Goal: Information Seeking & Learning: Learn about a topic

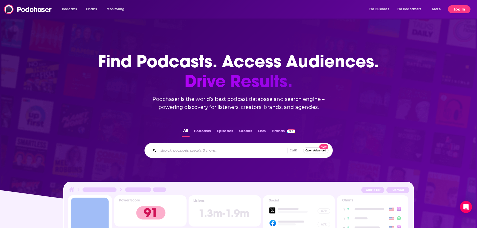
click at [461, 10] on button "Log In" at bounding box center [459, 9] width 23 height 8
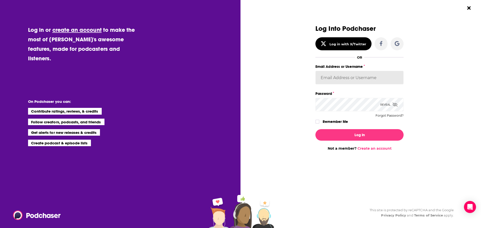
type input "[PERSON_NAME].[PERSON_NAME]"
click at [351, 131] on button "Log In" at bounding box center [360, 135] width 88 height 12
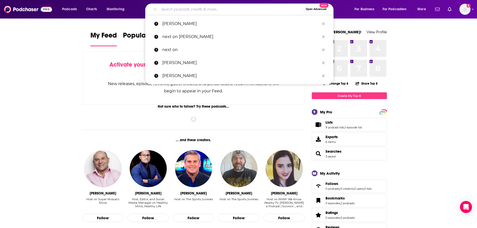
click at [194, 13] on input "Search podcasts, credits, & more..." at bounding box center [231, 9] width 145 height 8
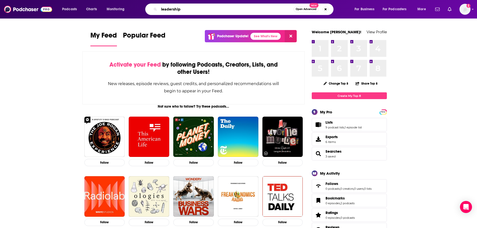
type input "leadership"
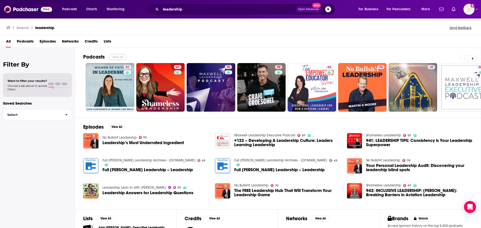
click at [118, 55] on button "View All" at bounding box center [118, 57] width 18 height 6
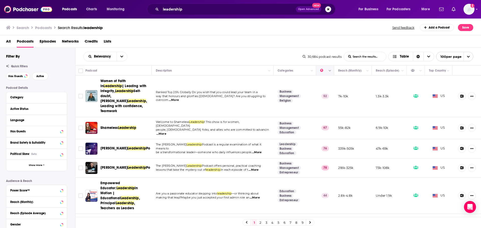
click at [323, 71] on icon "Move" at bounding box center [325, 71] width 4 height 2
click at [329, 72] on icon "Column Actions" at bounding box center [330, 70] width 3 height 3
click at [241, 36] on div at bounding box center [240, 114] width 481 height 228
click at [120, 57] on icon "open menu" at bounding box center [121, 57] width 3 height 4
click at [207, 37] on div "All Podcasts Episodes Networks Credits Lists" at bounding box center [240, 41] width 481 height 13
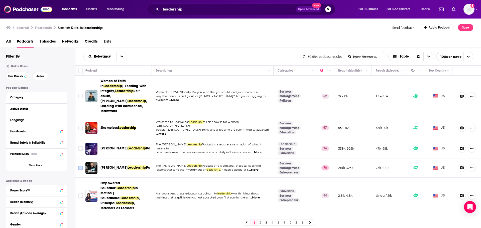
click at [79, 166] on input "Toggle select row" at bounding box center [80, 168] width 5 height 5
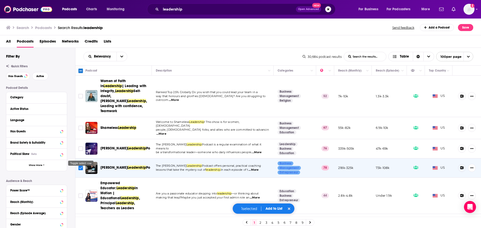
click at [81, 166] on input "Toggle select row" at bounding box center [80, 168] width 5 height 5
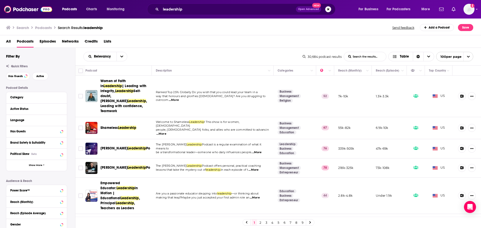
click at [166, 132] on span "...More" at bounding box center [161, 134] width 10 height 4
click at [233, 42] on div "All Podcasts Episodes Networks Credits Lists" at bounding box center [241, 42] width 471 height 10
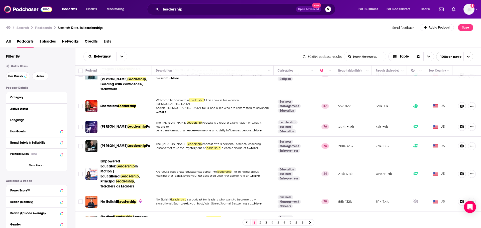
scroll to position [50, 0]
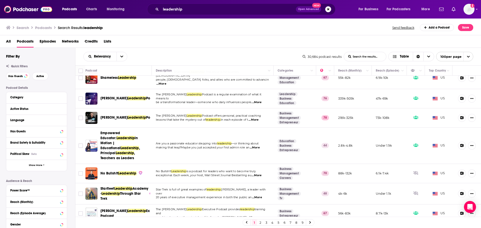
click at [255, 174] on span "...More" at bounding box center [257, 176] width 10 height 4
drag, startPoint x: 316, startPoint y: 138, endPoint x: 317, endPoint y: 143, distance: 4.6
click at [257, 174] on span "...More" at bounding box center [257, 176] width 10 height 4
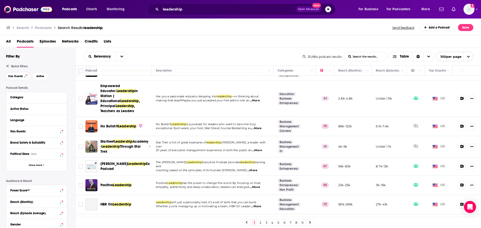
scroll to position [100, 0]
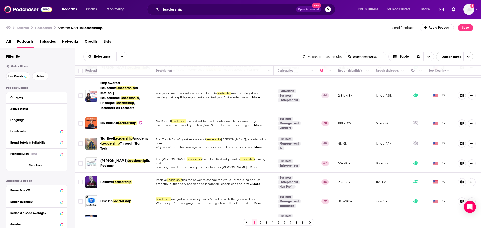
click at [259, 221] on span "...More" at bounding box center [256, 223] width 10 height 4
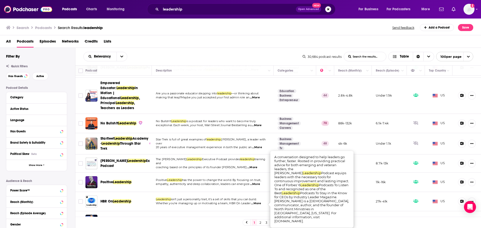
click at [82, 219] on input "Toggle select row" at bounding box center [80, 221] width 5 height 5
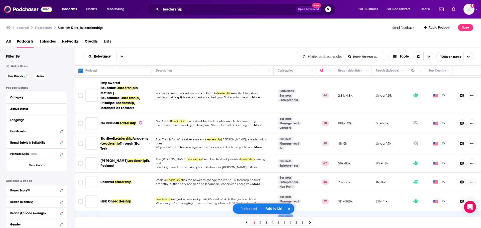
click at [81, 199] on input "Toggle select row" at bounding box center [80, 201] width 5 height 5
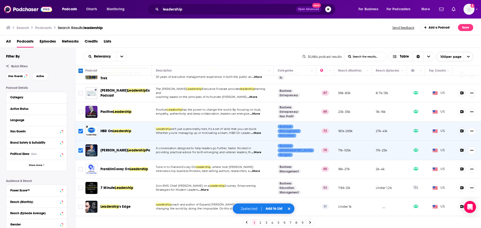
scroll to position [175, 0]
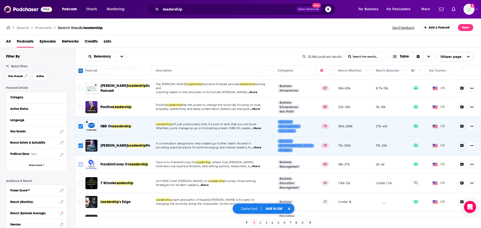
click at [81, 162] on input "Toggle select row" at bounding box center [80, 164] width 5 height 5
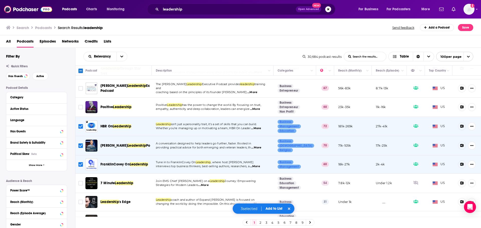
click at [261, 202] on span "...More" at bounding box center [257, 204] width 10 height 4
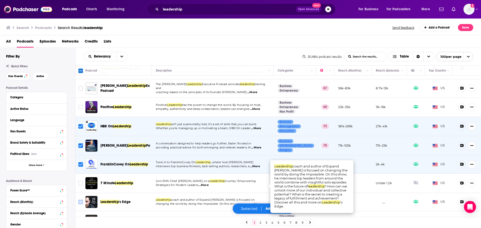
click at [81, 200] on input "Toggle select row" at bounding box center [80, 202] width 5 height 5
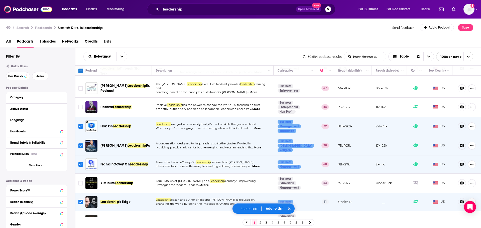
click at [83, 200] on span "Toggle select row" at bounding box center [80, 202] width 5 height 5
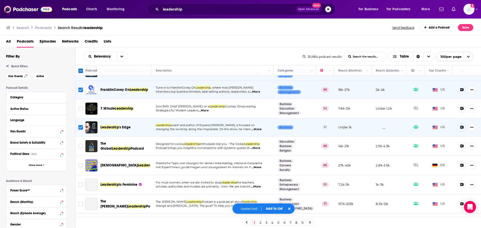
scroll to position [251, 0]
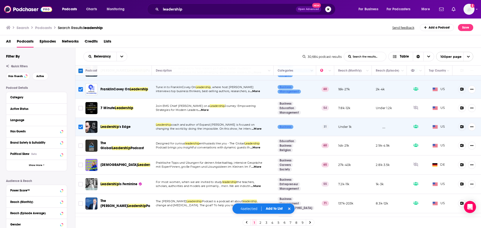
click at [81, 125] on input "Toggle select row" at bounding box center [80, 127] width 5 height 5
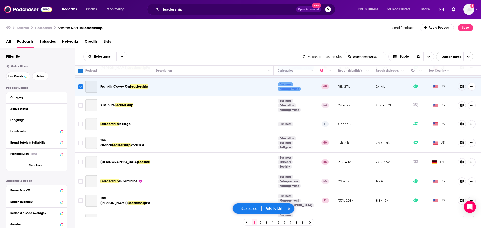
click at [81, 122] on input "Toggle select row" at bounding box center [80, 124] width 5 height 5
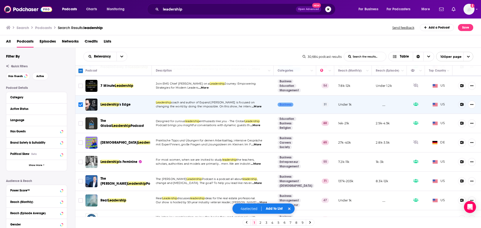
scroll to position [301, 0]
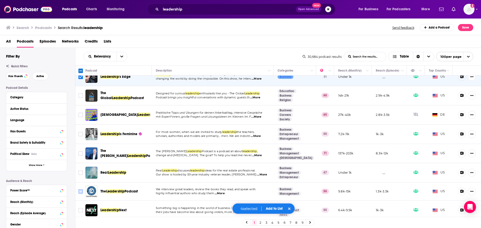
click at [78, 189] on icon "Toggle select row" at bounding box center [81, 192] width 6 height 6
click at [81, 189] on input "Toggle select row" at bounding box center [80, 191] width 5 height 5
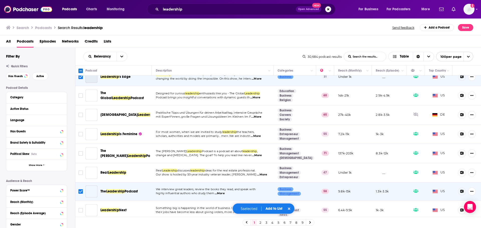
click at [80, 189] on input "Toggle select row" at bounding box center [80, 191] width 5 height 5
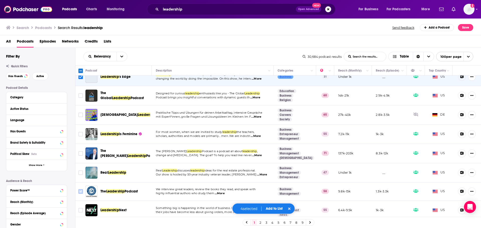
click at [80, 189] on input "Toggle select row" at bounding box center [80, 191] width 5 height 5
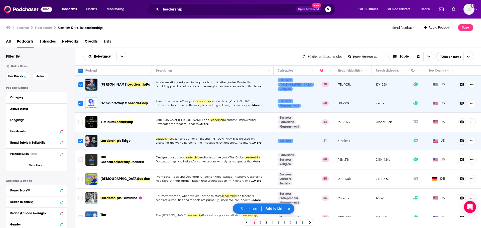
scroll to position [226, 0]
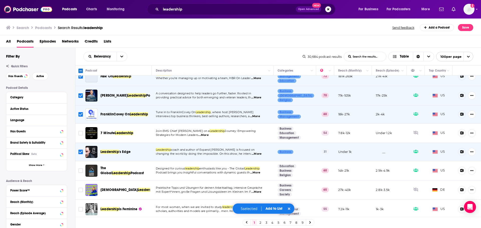
click at [205, 133] on span "...More" at bounding box center [203, 135] width 10 height 4
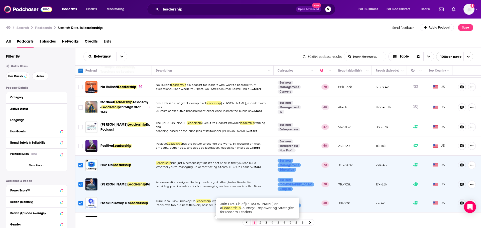
scroll to position [125, 0]
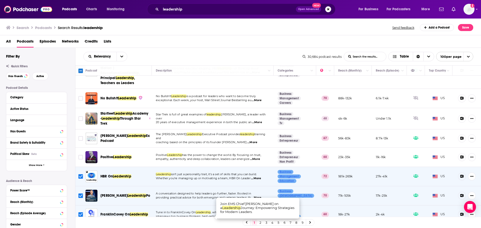
click at [199, 121] on span "20 years of executive management experience in both the public an" at bounding box center [204, 123] width 96 height 4
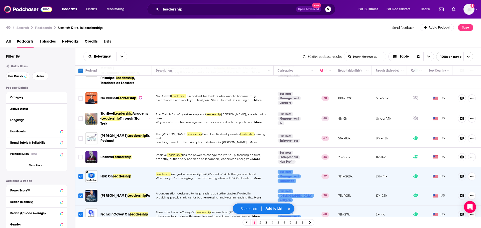
click at [195, 121] on span "20 years of executive management experience in both the public an" at bounding box center [204, 123] width 96 height 4
click at [258, 121] on span "...More" at bounding box center [257, 123] width 10 height 4
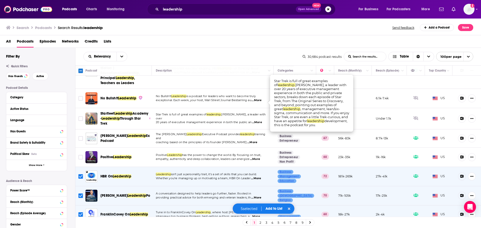
click at [199, 108] on td "Star Trek is full of great examples of leadership. Jeff Akin, a leader with ove…" at bounding box center [213, 118] width 122 height 21
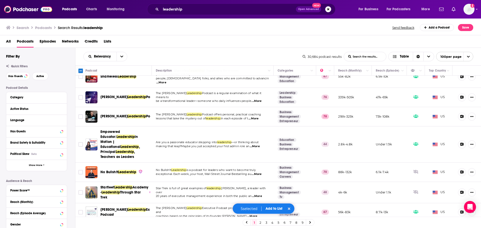
scroll to position [50, 0]
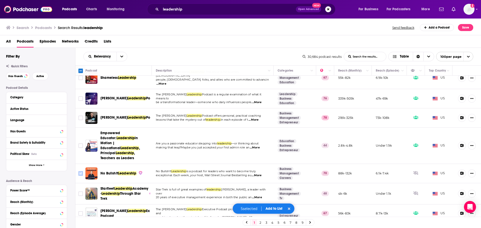
click at [80, 171] on input "Toggle select row" at bounding box center [80, 173] width 5 height 5
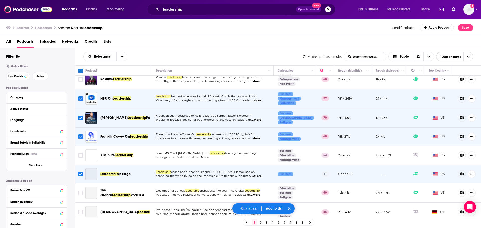
scroll to position [226, 0]
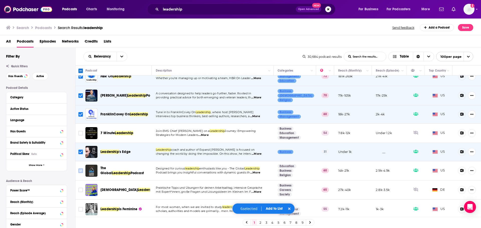
click at [80, 169] on input "Toggle select row" at bounding box center [80, 171] width 5 height 5
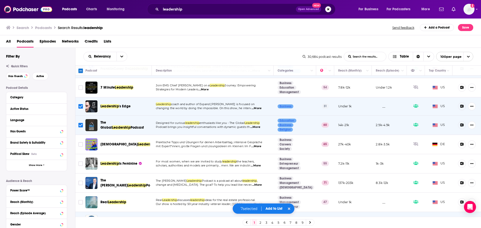
scroll to position [276, 0]
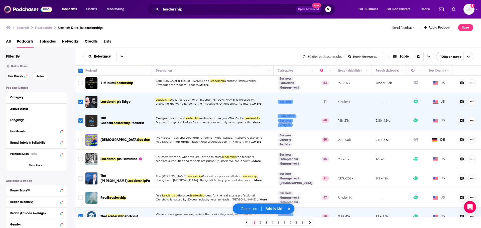
click at [254, 179] on span "...More" at bounding box center [257, 181] width 10 height 4
click at [78, 176] on input "Toggle select row" at bounding box center [80, 178] width 5 height 5
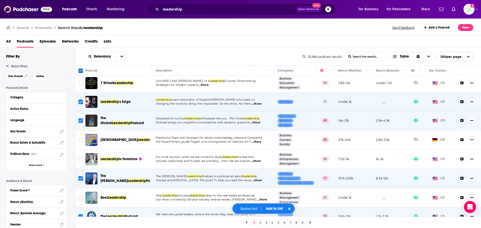
click at [257, 198] on span "...More" at bounding box center [262, 200] width 10 height 4
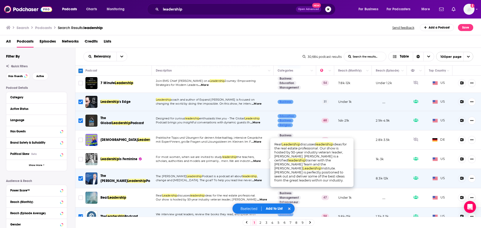
scroll to position [351, 0]
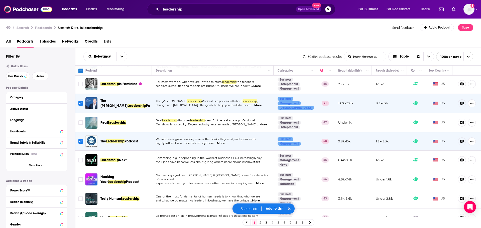
click at [183, 160] on span "their jobs have become less about giving orders, more about inspiri" at bounding box center [203, 162] width 94 height 4
click at [259, 160] on span "...More" at bounding box center [255, 162] width 10 height 4
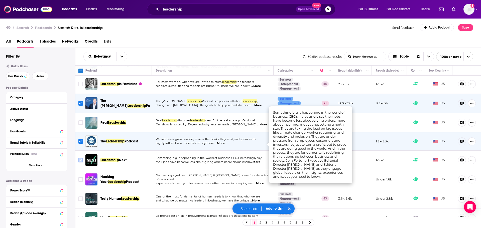
click at [78, 158] on input "Toggle select row" at bounding box center [80, 160] width 5 height 5
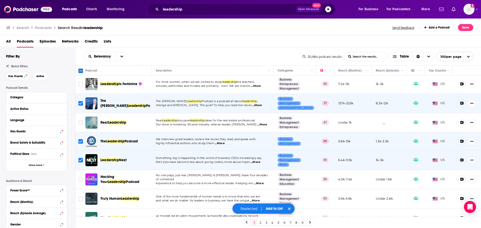
click at [256, 182] on span "...More" at bounding box center [259, 184] width 10 height 4
click at [81, 177] on input "Toggle select row" at bounding box center [80, 179] width 5 height 5
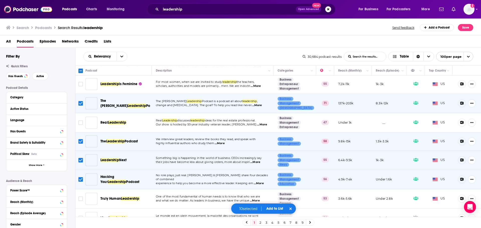
scroll to position [426, 0]
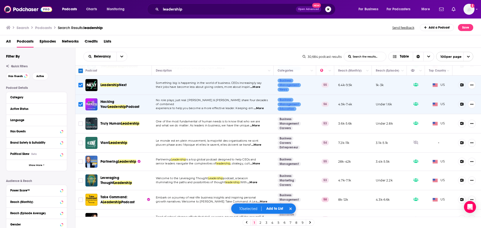
click at [258, 124] on span "...More" at bounding box center [255, 126] width 10 height 4
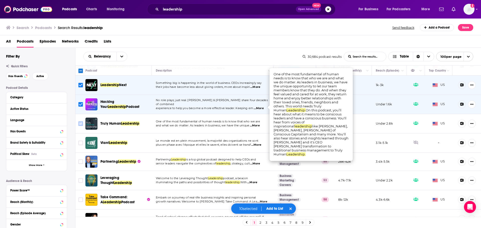
click at [82, 122] on input "Toggle select row" at bounding box center [80, 124] width 5 height 5
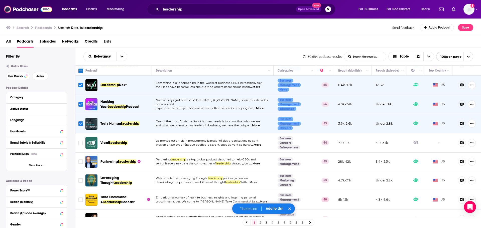
click at [255, 162] on span "...More" at bounding box center [255, 164] width 10 height 4
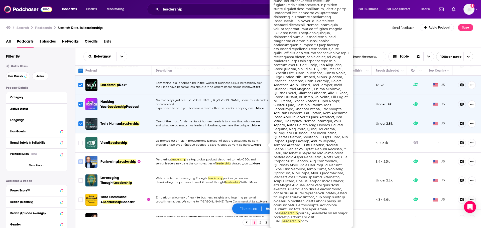
click at [80, 160] on input "Toggle select row" at bounding box center [80, 162] width 5 height 5
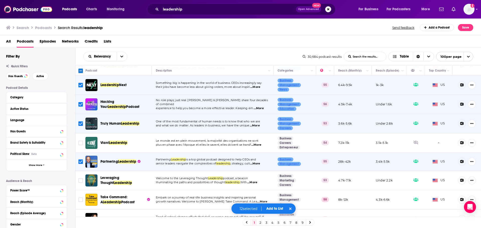
click at [257, 181] on span "...More" at bounding box center [252, 183] width 10 height 4
click at [217, 177] on span "Leadership" at bounding box center [215, 179] width 15 height 4
click at [81, 178] on input "Toggle select row" at bounding box center [80, 180] width 5 height 5
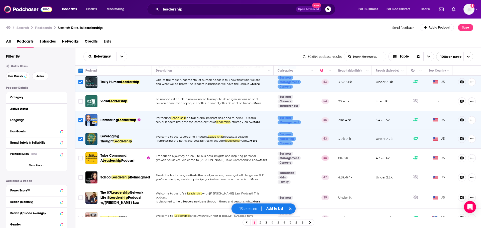
scroll to position [476, 0]
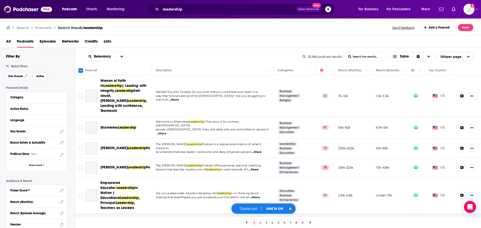
scroll to position [476, 0]
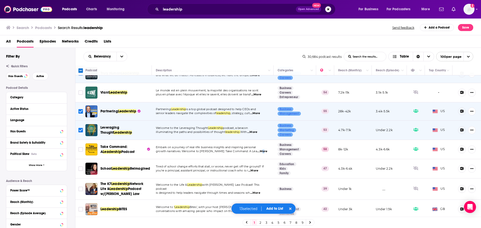
click at [257, 150] on span "...More" at bounding box center [262, 152] width 10 height 4
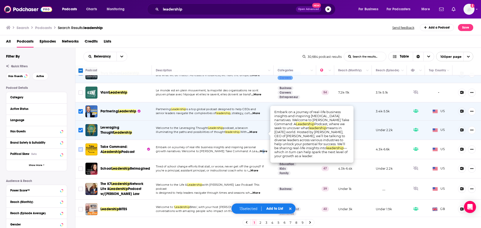
click at [79, 147] on input "Toggle select row" at bounding box center [80, 149] width 5 height 5
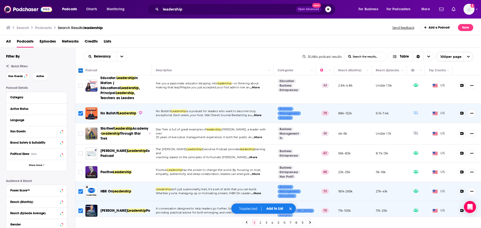
scroll to position [100, 0]
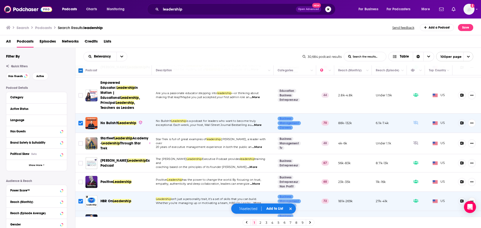
click at [80, 121] on input "Toggle select row" at bounding box center [80, 123] width 5 height 5
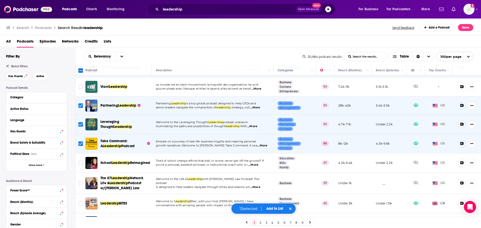
scroll to position [501, 0]
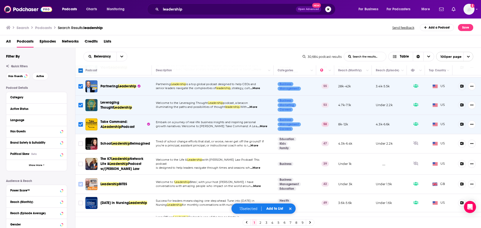
click at [79, 182] on input "Toggle select row" at bounding box center [80, 184] width 5 height 5
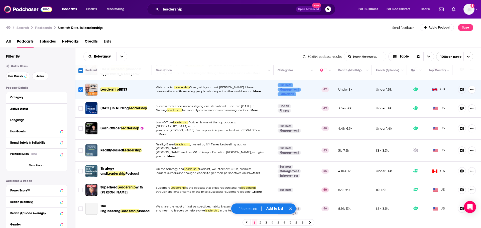
scroll to position [601, 0]
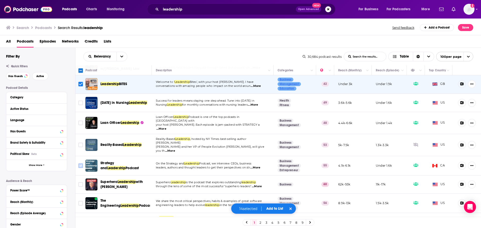
click at [79, 164] on input "Toggle select row" at bounding box center [80, 166] width 5 height 5
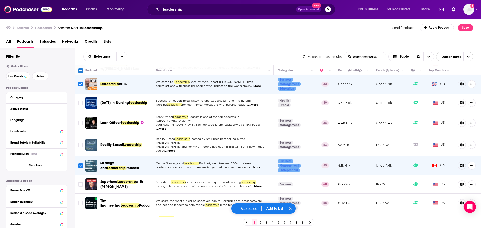
click at [256, 185] on span "...More" at bounding box center [257, 187] width 10 height 4
click at [194, 181] on p "Superhero Leadership is the podcast that explores outstanding leadership" at bounding box center [213, 183] width 114 height 4
click at [82, 182] on input "Toggle select row" at bounding box center [80, 184] width 5 height 5
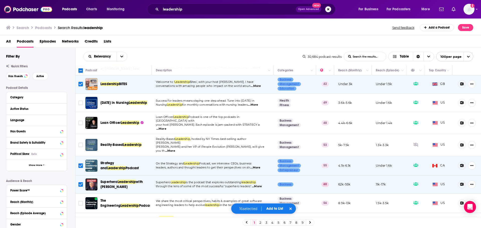
click at [257, 203] on span "...More" at bounding box center [252, 205] width 10 height 4
click at [229, 199] on span "We share the most critical perspectives, habits & examples of great software" at bounding box center [209, 201] width 106 height 4
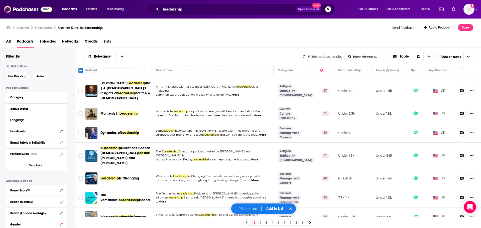
scroll to position [827, 0]
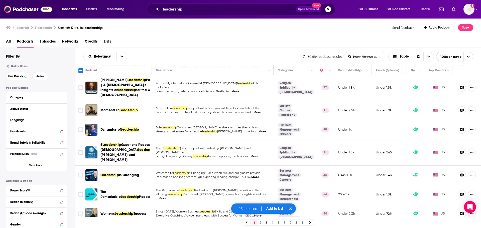
click at [252, 175] on span "...More" at bounding box center [254, 177] width 10 height 4
click at [79, 173] on input "Toggle select row" at bounding box center [80, 175] width 5 height 5
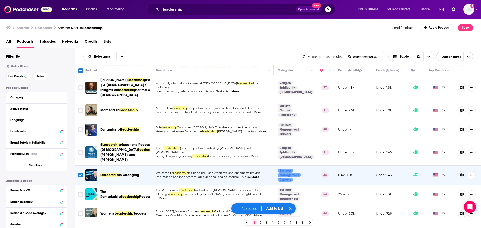
click at [166, 197] on span "...More" at bounding box center [161, 199] width 10 height 4
click at [231, 193] on span "Each week Kevin shares his thoughts about lea" at bounding box center [225, 195] width 82 height 4
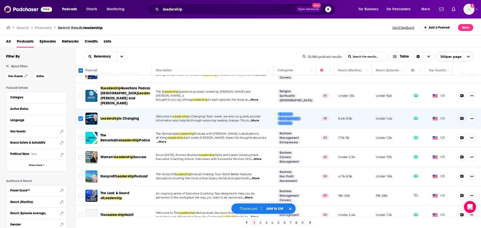
scroll to position [927, 0]
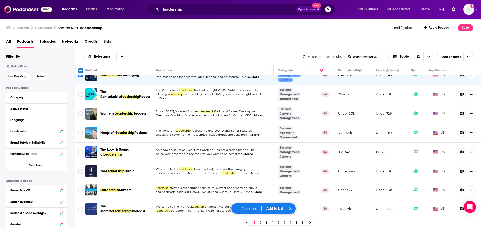
click at [272, 207] on button "Add to List" at bounding box center [274, 209] width 25 height 4
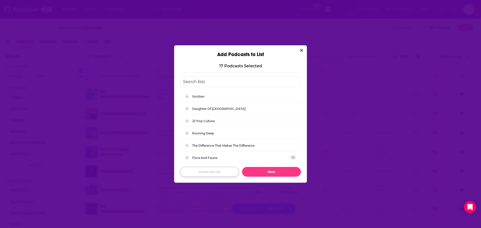
click at [209, 173] on button "Create New List" at bounding box center [209, 172] width 59 height 10
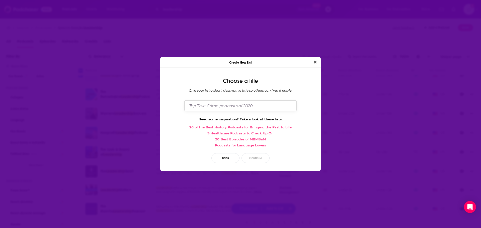
click at [247, 103] on input "Dialog" at bounding box center [240, 105] width 112 height 11
type input "N"
type input "Leadership Podcasts"
click at [260, 157] on button "Continue" at bounding box center [256, 158] width 28 height 10
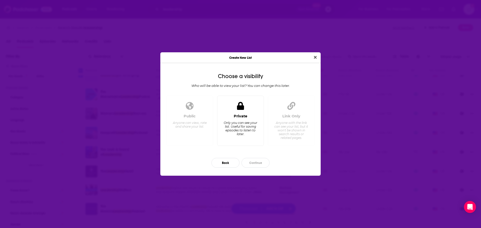
click at [234, 128] on div "Only you can see your list. Useful for saving episodes to listen to later." at bounding box center [240, 128] width 34 height 15
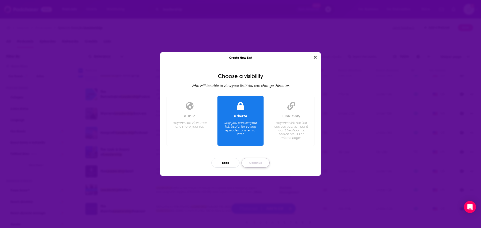
click at [259, 164] on button "Continue" at bounding box center [256, 163] width 28 height 10
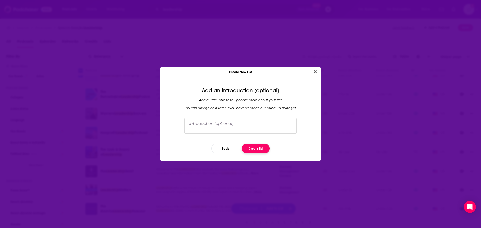
click at [253, 151] on button "Create list" at bounding box center [256, 149] width 28 height 10
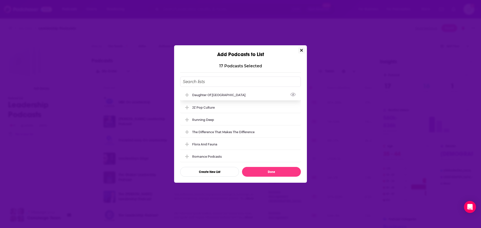
scroll to position [51, 0]
click at [290, 157] on icon "View Link" at bounding box center [293, 155] width 6 height 5
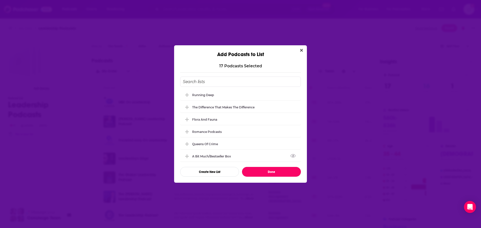
click at [273, 171] on button "Done" at bounding box center [271, 172] width 59 height 10
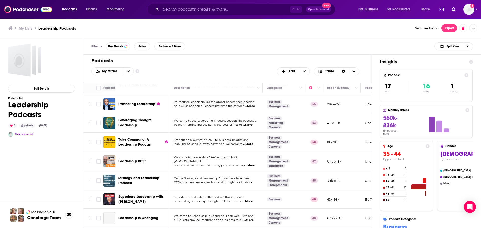
scroll to position [191, 0]
click at [215, 9] on input "Search podcasts, credits, & more..." at bounding box center [225, 9] width 129 height 8
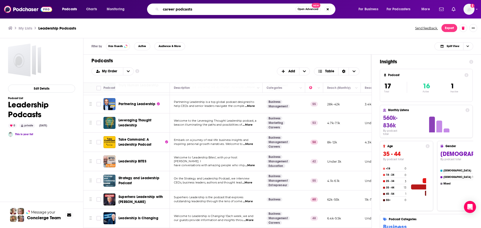
type input "career podcasts"
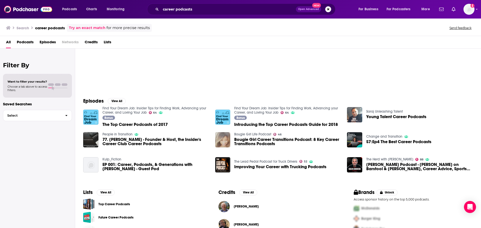
scroll to position [55, 0]
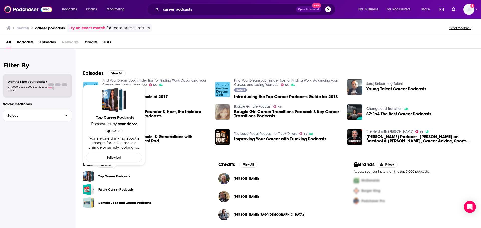
click at [117, 177] on link "Top Career Podcasts" at bounding box center [114, 177] width 32 height 6
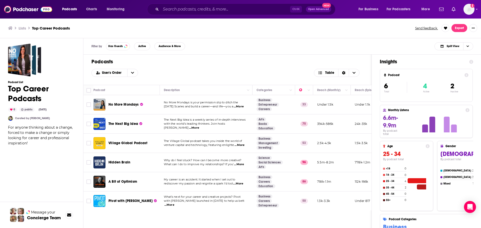
click at [243, 108] on span "...More" at bounding box center [239, 107] width 10 height 4
click at [242, 107] on span "...More" at bounding box center [239, 107] width 10 height 4
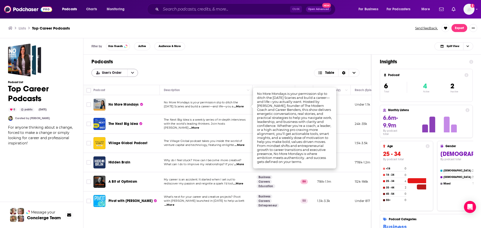
click at [130, 70] on button "open menu" at bounding box center [132, 73] width 11 height 8
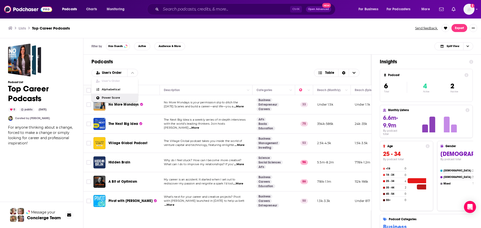
click at [120, 95] on div "Power Score" at bounding box center [114, 98] width 47 height 9
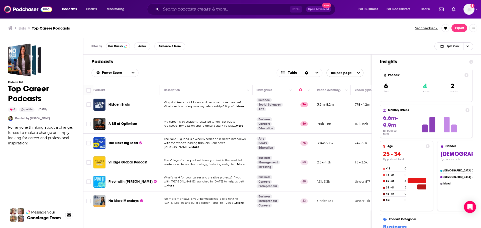
click at [455, 46] on span "Split View" at bounding box center [453, 46] width 13 height 3
click at [272, 30] on ul "Lists Top Career Podcasts" at bounding box center [209, 28] width 402 height 5
click at [89, 142] on input "Toggle select row" at bounding box center [88, 143] width 5 height 5
checkbox input "true"
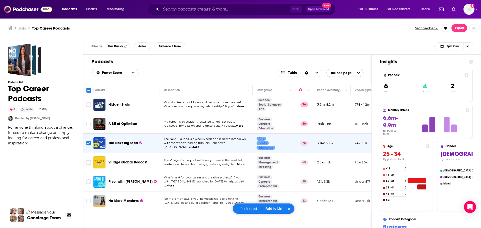
click at [174, 184] on span "...More" at bounding box center [169, 186] width 10 height 4
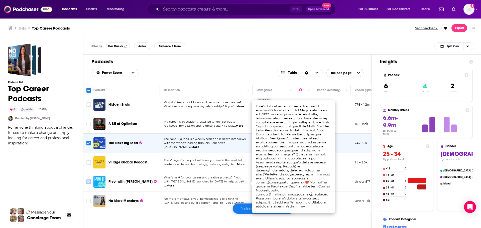
click at [89, 183] on input "Toggle select row" at bounding box center [88, 182] width 5 height 5
checkbox input "true"
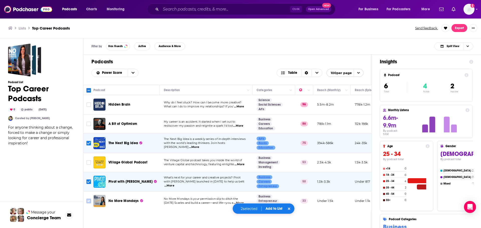
click at [90, 200] on input "Toggle select row" at bounding box center [88, 201] width 5 height 5
checkbox input "true"
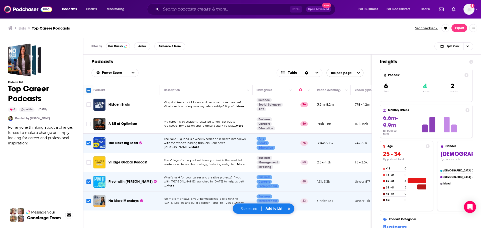
click at [273, 208] on button "Add to List" at bounding box center [274, 209] width 25 height 4
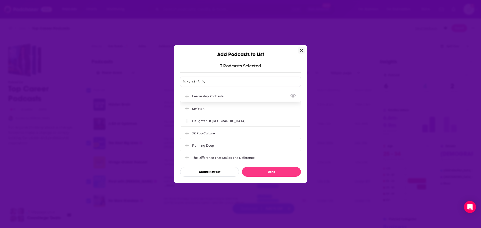
click at [216, 94] on div "Leadership Podcasts" at bounding box center [240, 96] width 121 height 11
click at [274, 172] on button "Done" at bounding box center [271, 172] width 59 height 10
checkbox input "false"
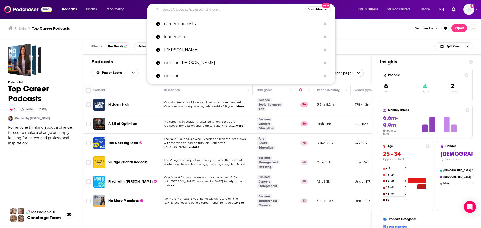
click at [212, 6] on input "Search podcasts, credits, & more..." at bounding box center [233, 9] width 145 height 8
click at [114, 30] on ul "Lists Top Career Podcasts" at bounding box center [209, 28] width 402 height 5
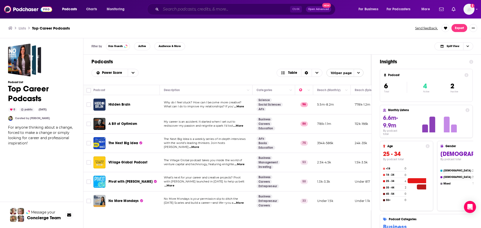
click at [192, 11] on input "Search podcasts, credits, & more..." at bounding box center [225, 9] width 129 height 8
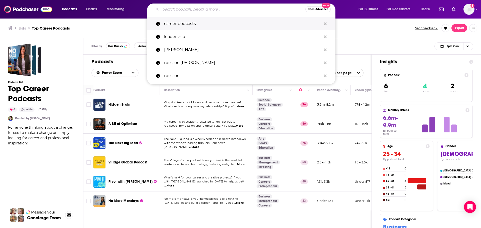
click at [183, 26] on p "career podcasts" at bounding box center [242, 23] width 157 height 13
type input "career podcasts"
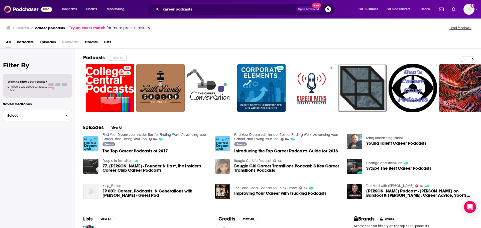
click at [124, 56] on button "View All" at bounding box center [118, 58] width 18 height 6
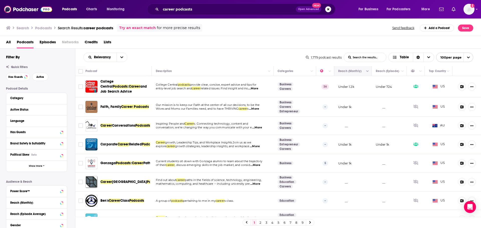
click at [354, 72] on button "Move" at bounding box center [352, 71] width 29 height 6
click at [327, 73] on button "Column Actions" at bounding box center [330, 71] width 6 height 6
click at [343, 87] on div "Show all columns" at bounding box center [343, 88] width 33 height 5
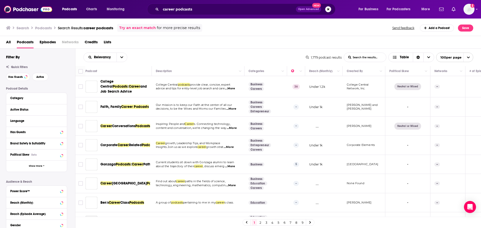
click at [263, 53] on div "Relevancy List Search Input Search the results... Table" at bounding box center [194, 58] width 223 height 10
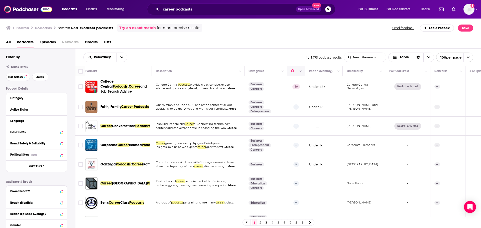
click at [301, 72] on icon "Column Actions" at bounding box center [301, 72] width 3 height 2
click at [245, 51] on div at bounding box center [240, 114] width 481 height 228
click at [318, 70] on button "Move" at bounding box center [323, 71] width 29 height 6
click at [324, 72] on icon "Move" at bounding box center [324, 71] width 6 height 6
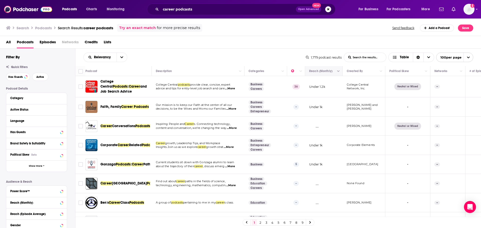
click at [324, 72] on icon "Move" at bounding box center [324, 71] width 6 height 6
click at [424, 58] on span "Choose View" at bounding box center [429, 57] width 11 height 9
click at [222, 60] on div "Relevancy List Search Input Search the results... Table" at bounding box center [194, 58] width 223 height 10
click at [120, 59] on button "open menu" at bounding box center [122, 57] width 11 height 9
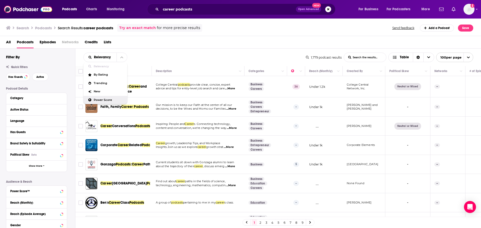
click at [99, 99] on span "Power Score" at bounding box center [109, 100] width 30 height 3
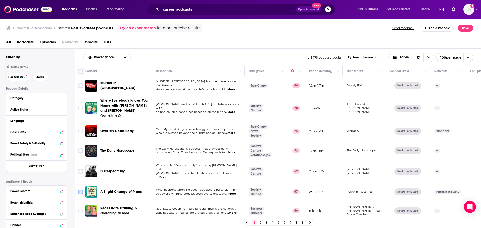
click at [81, 190] on input "Toggle select row" at bounding box center [80, 192] width 5 height 5
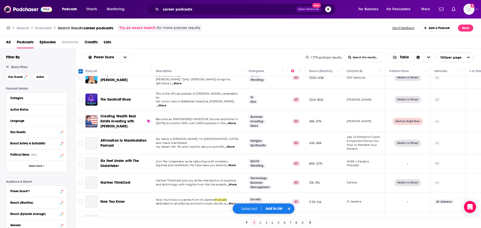
scroll to position [175, 0]
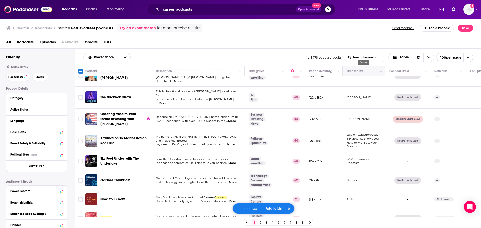
click at [358, 72] on button "Move" at bounding box center [363, 71] width 34 height 6
click at [383, 72] on button "Column Actions" at bounding box center [381, 71] width 6 height 6
click at [395, 82] on div "Hide Created By column" at bounding box center [404, 80] width 44 height 5
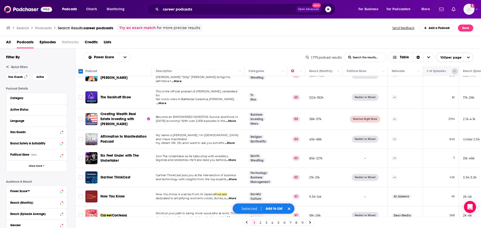
click at [457, 71] on button "Column Actions" at bounding box center [455, 71] width 6 height 6
click at [450, 81] on div "Hide # of Episodes column" at bounding box center [450, 80] width 46 height 5
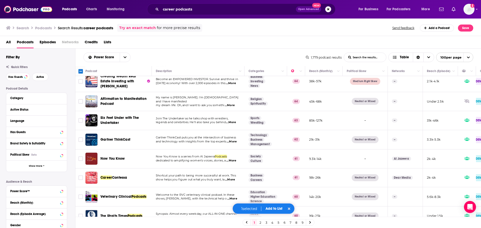
scroll to position [226, 0]
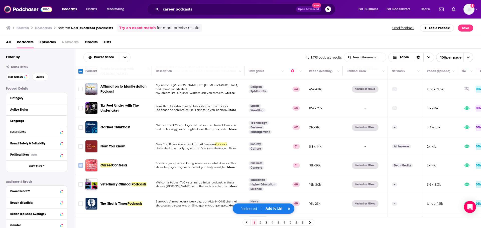
click at [79, 163] on input "Toggle select row" at bounding box center [80, 165] width 5 height 5
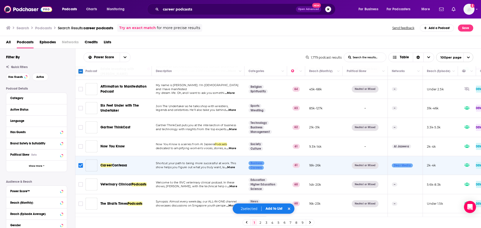
scroll to position [276, 0]
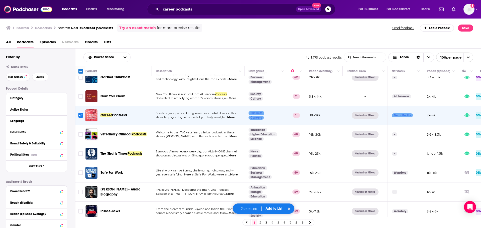
click at [231, 173] on span "...More" at bounding box center [233, 175] width 10 height 4
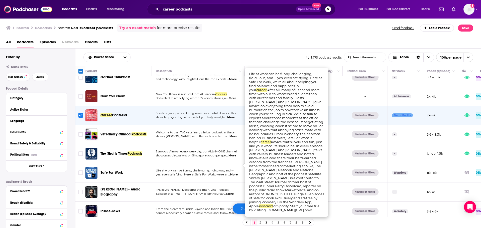
click at [185, 169] on span "Life at work can be funny, challenging, ridiculous, and --" at bounding box center [195, 171] width 78 height 4
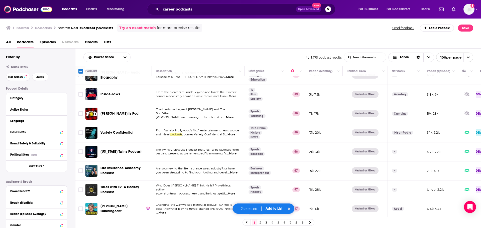
scroll to position [401, 0]
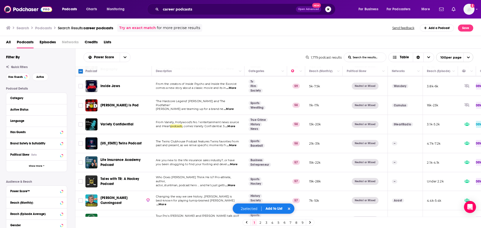
click at [166, 203] on span "...More" at bounding box center [161, 205] width 10 height 4
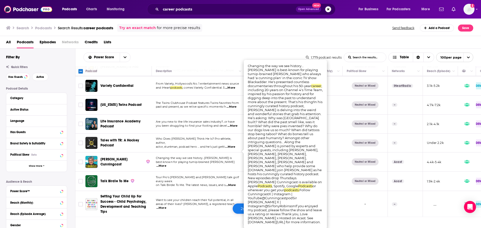
scroll to position [451, 0]
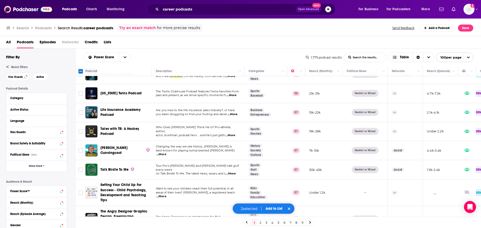
click at [187, 172] on span "on Talk Birdie To Me. The latest news, issues, and s" at bounding box center [191, 174] width 70 height 4
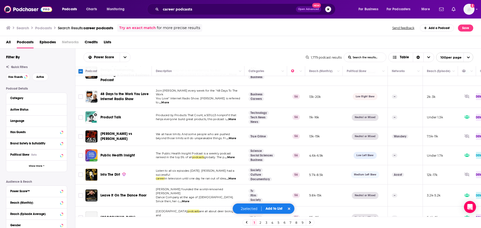
scroll to position [627, 0]
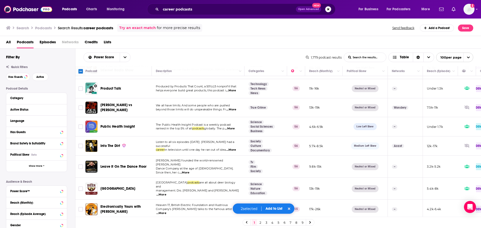
click at [270, 208] on button "Add to List" at bounding box center [274, 209] width 25 height 4
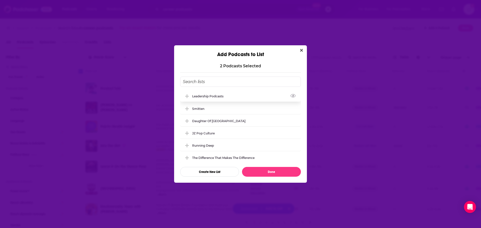
click at [209, 97] on div "Leadership Podcasts" at bounding box center [209, 96] width 34 height 4
click at [261, 171] on button "Done" at bounding box center [271, 172] width 59 height 10
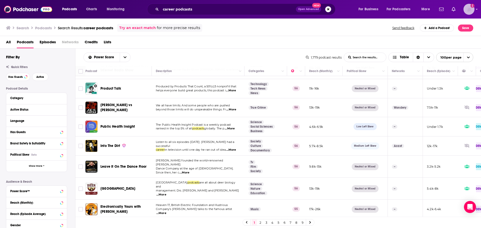
click at [476, 10] on icon "Show profile menu" at bounding box center [477, 9] width 2 height 3
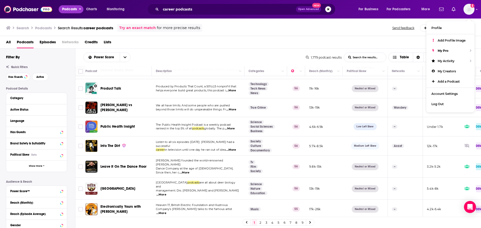
click at [77, 10] on span "Podcasts" at bounding box center [69, 9] width 15 height 7
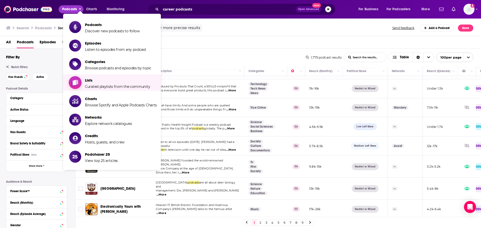
click at [93, 79] on span "Lists" at bounding box center [117, 80] width 65 height 5
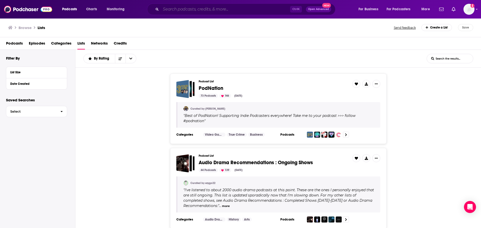
click at [204, 6] on input "Search podcasts, credits, & more..." at bounding box center [225, 9] width 129 height 8
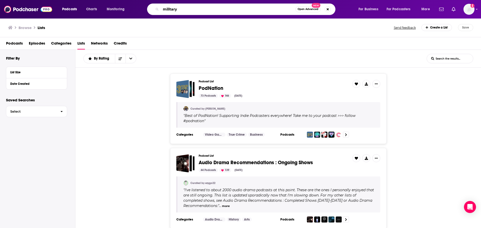
type input "military"
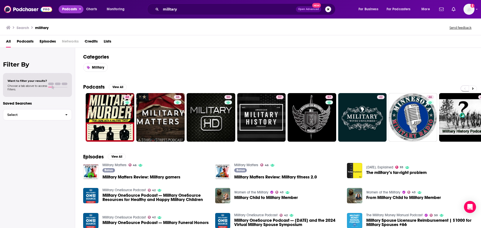
click at [71, 12] on span "Podcasts" at bounding box center [69, 9] width 15 height 7
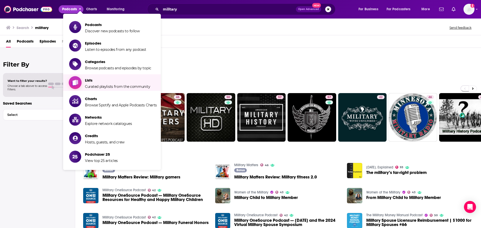
click at [109, 84] on span "Curated playlists from the community" at bounding box center [117, 86] width 65 height 5
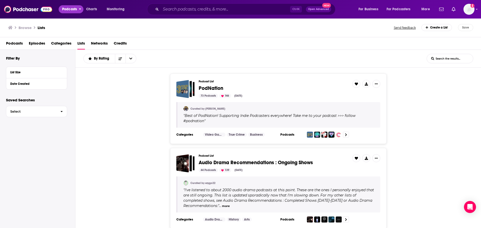
click at [77, 8] on span "Podcasts" at bounding box center [69, 9] width 15 height 7
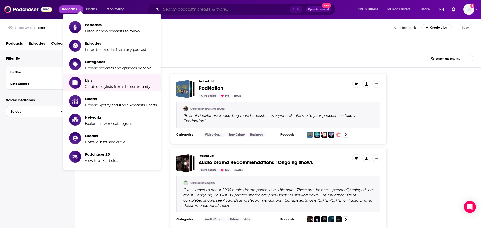
click at [180, 9] on input "Search podcasts, credits, & more..." at bounding box center [225, 9] width 129 height 8
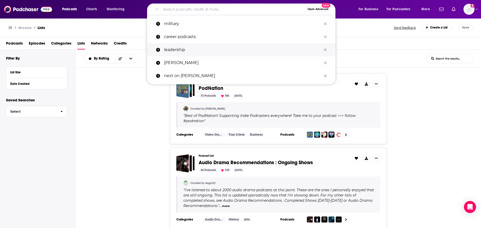
click at [172, 44] on p "leadership" at bounding box center [242, 49] width 157 height 13
type input "leadership"
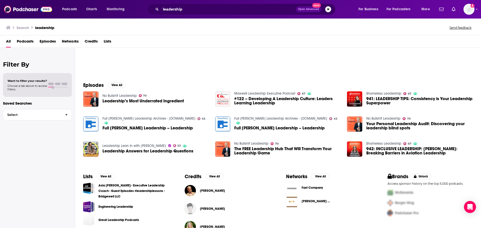
scroll to position [55, 0]
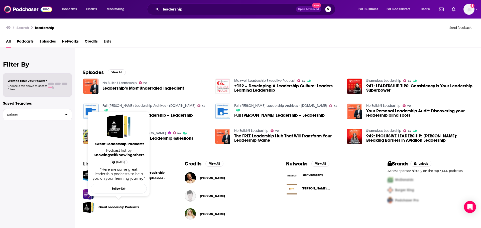
click at [113, 207] on link "Great Leadership Podcasts" at bounding box center [118, 208] width 41 height 6
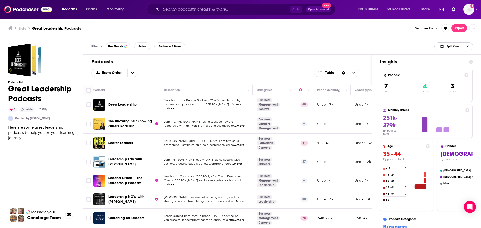
click at [468, 48] on icon "Choose View" at bounding box center [468, 46] width 3 height 3
click at [452, 64] on span "Podcast Only" at bounding box center [457, 63] width 25 height 3
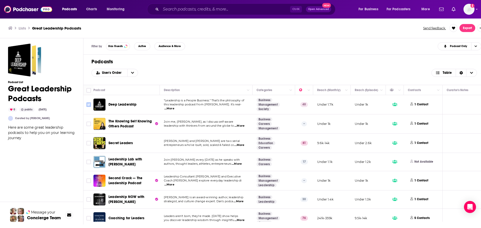
click at [88, 105] on input "Toggle select row" at bounding box center [88, 105] width 5 height 5
checkbox input "true"
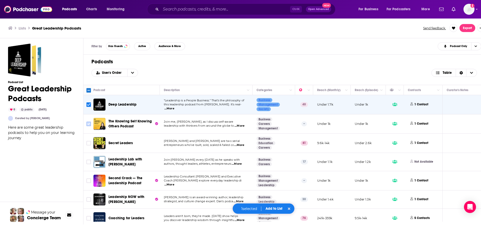
click at [89, 125] on input "Toggle select row" at bounding box center [88, 124] width 5 height 5
checkbox input "true"
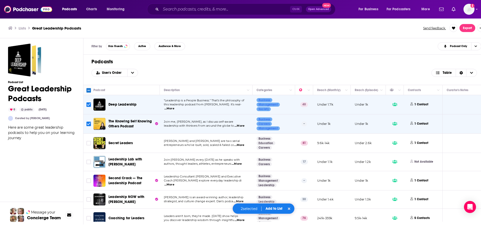
click at [242, 145] on span "...More" at bounding box center [239, 145] width 10 height 4
click at [218, 146] on span "entrepreneurs who've built, sold, scaled & failed co" at bounding box center [199, 145] width 70 height 4
click at [244, 146] on span "...More" at bounding box center [239, 145] width 10 height 4
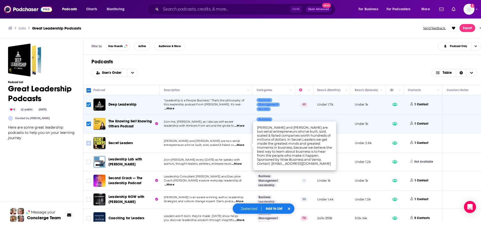
click at [89, 141] on icon "Toggle select row" at bounding box center [89, 143] width 6 height 6
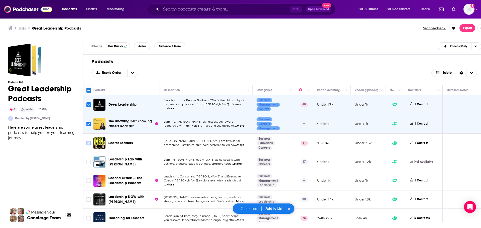
click at [88, 144] on input "Toggle select row" at bounding box center [88, 143] width 5 height 5
checkbox input "true"
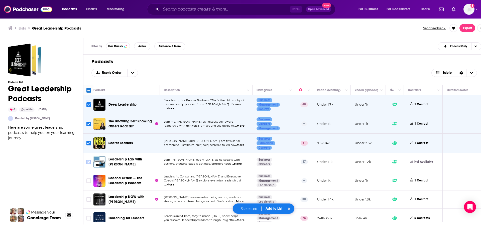
click at [90, 163] on input "Toggle select row" at bounding box center [88, 162] width 5 height 5
checkbox input "true"
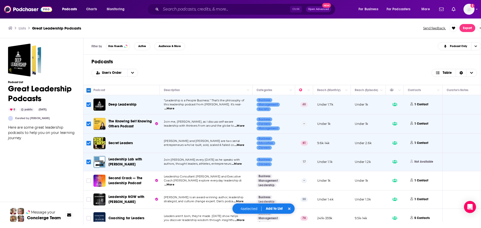
click at [174, 183] on span "...More" at bounding box center [169, 185] width 10 height 4
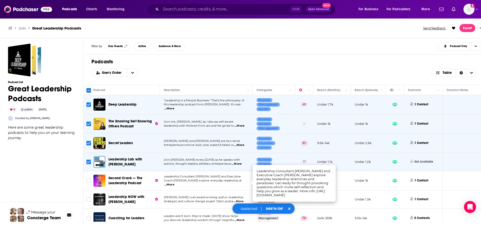
click at [214, 182] on span "Coach Gerrit Pelzer explore everyday leadership di" at bounding box center [203, 181] width 78 height 4
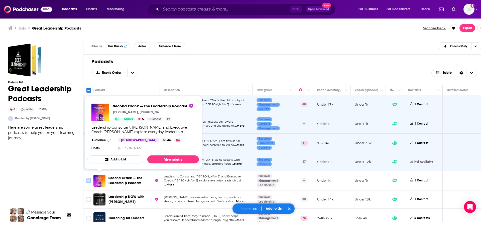
click at [91, 181] on icon "Toggle select row" at bounding box center [88, 181] width 5 height 5
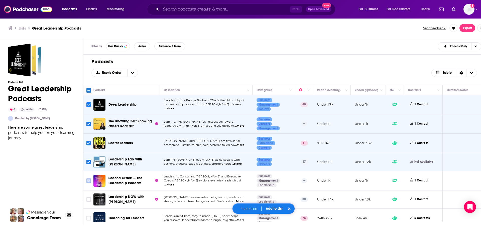
click at [88, 180] on input "Toggle select row" at bounding box center [88, 181] width 5 height 5
checkbox input "true"
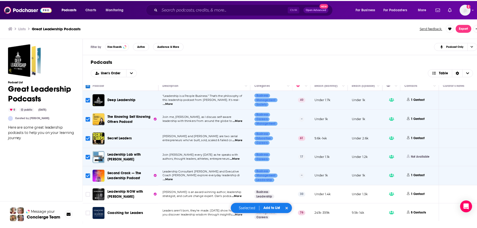
scroll to position [7, 0]
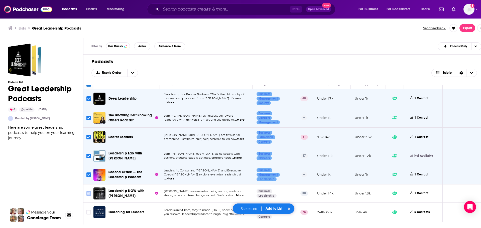
click at [90, 191] on input "Toggle select row" at bounding box center [88, 193] width 5 height 5
checkbox input "true"
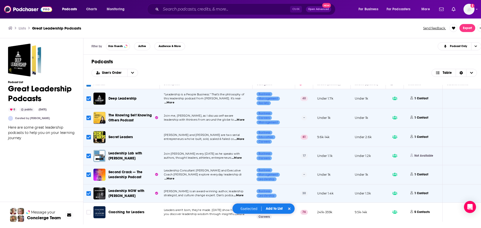
click at [195, 213] on span "you discover leadership wisdom through insightfu" at bounding box center [199, 215] width 70 height 4
click at [198, 209] on span "Leaders aren't born, they're made. This Monday show helps" at bounding box center [201, 211] width 74 height 4
click at [219, 213] on span "you discover leadership wisdom through insightfu" at bounding box center [199, 215] width 70 height 4
click at [211, 213] on span "you discover leadership wisdom through insightfu" at bounding box center [199, 215] width 70 height 4
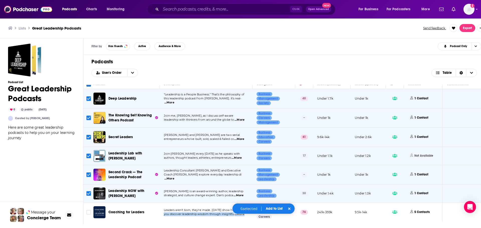
click at [211, 213] on span "you discover leadership wisdom through insightfu" at bounding box center [199, 215] width 70 height 4
click at [214, 213] on span "you discover leadership wisdom through insightfu" at bounding box center [199, 215] width 70 height 4
click at [277, 208] on button "Add to List" at bounding box center [274, 209] width 25 height 4
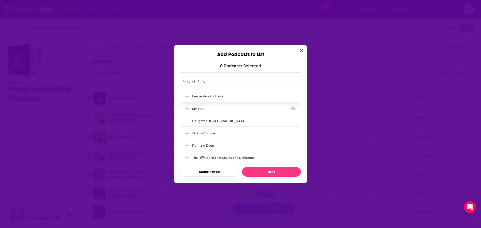
click at [216, 101] on div "Leadership Podcasts" at bounding box center [240, 96] width 121 height 11
click at [216, 98] on div "Leadership Podcasts" at bounding box center [209, 96] width 34 height 4
click at [276, 172] on button "Done" at bounding box center [271, 172] width 59 height 10
checkbox input "false"
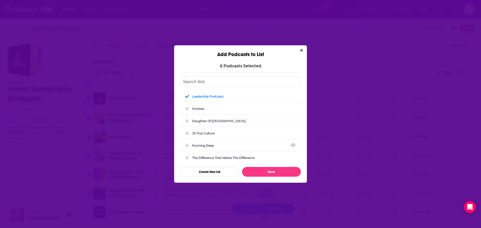
checkbox input "false"
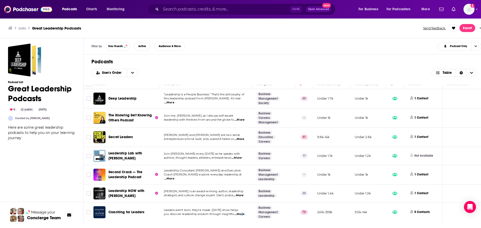
click at [242, 213] on span "...More" at bounding box center [240, 215] width 10 height 4
drag, startPoint x: 294, startPoint y: 182, endPoint x: 293, endPoint y: 189, distance: 7.3
click at [240, 213] on span "...More" at bounding box center [240, 215] width 10 height 4
drag, startPoint x: 90, startPoint y: 206, endPoint x: 95, endPoint y: 206, distance: 4.5
click at [90, 210] on icon "Toggle select row" at bounding box center [89, 213] width 6 height 6
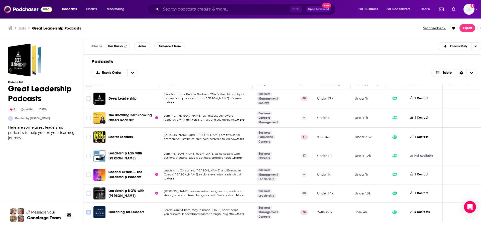
click at [87, 210] on input "Toggle select row" at bounding box center [88, 212] width 5 height 5
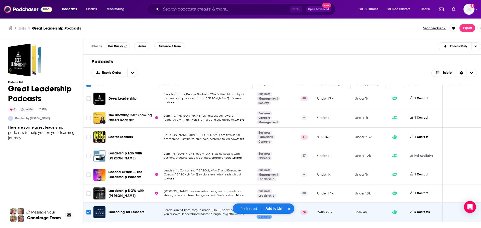
click at [271, 208] on button "Add to List" at bounding box center [274, 209] width 25 height 4
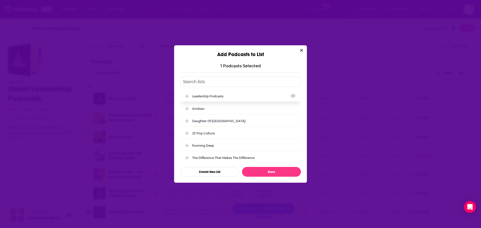
click at [218, 98] on div "Leadership Podcasts" at bounding box center [240, 96] width 121 height 11
click at [282, 170] on button "Done" at bounding box center [271, 172] width 59 height 10
checkbox input "false"
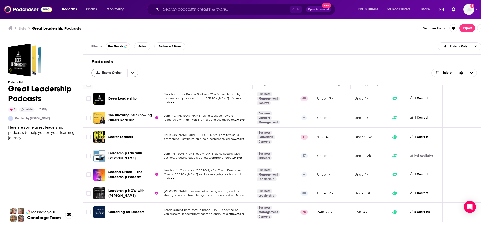
click at [130, 73] on button "open menu" at bounding box center [132, 73] width 11 height 8
click at [195, 64] on h1 "Podcasts" at bounding box center [286, 62] width 390 height 6
click at [421, 10] on button "More" at bounding box center [427, 9] width 18 height 8
click at [397, 8] on span "For Podcasters" at bounding box center [399, 9] width 24 height 7
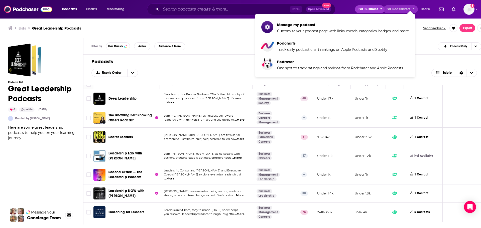
click at [375, 8] on span "For Business" at bounding box center [369, 9] width 20 height 7
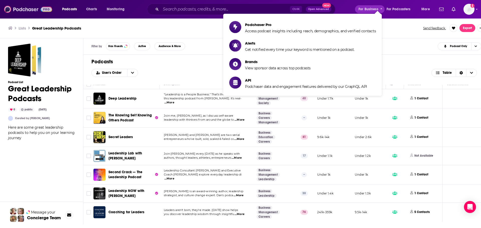
click at [17, 9] on img at bounding box center [28, 10] width 48 height 10
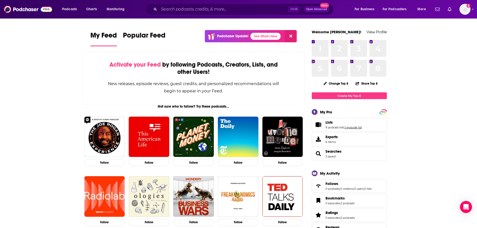
click at [348, 127] on link "1 episode list" at bounding box center [353, 128] width 17 height 4
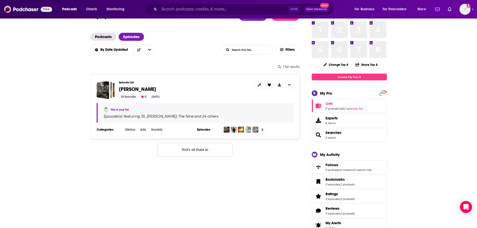
scroll to position [75, 0]
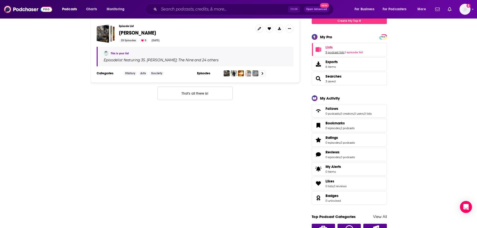
click at [334, 52] on link "9 podcast lists" at bounding box center [335, 53] width 19 height 4
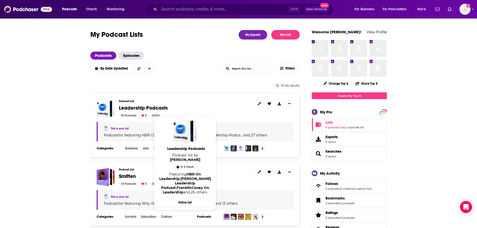
click at [136, 107] on span "Leadership Podcasts" at bounding box center [143, 108] width 49 height 6
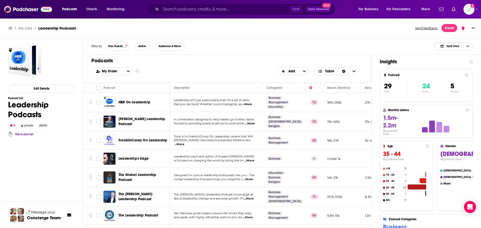
click at [470, 45] on span "Choose View" at bounding box center [467, 47] width 9 height 8
click at [457, 63] on span "Podcast Only" at bounding box center [457, 63] width 25 height 3
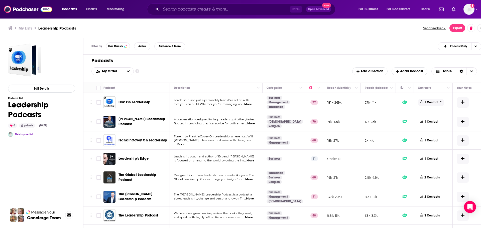
click at [438, 102] on p "1 Contact" at bounding box center [432, 102] width 14 height 4
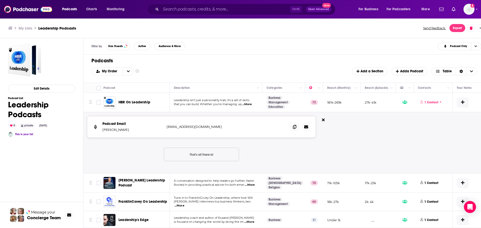
click at [255, 58] on h1 "Podcasts" at bounding box center [284, 61] width 386 height 6
click at [454, 29] on button "Export" at bounding box center [458, 28] width 16 height 8
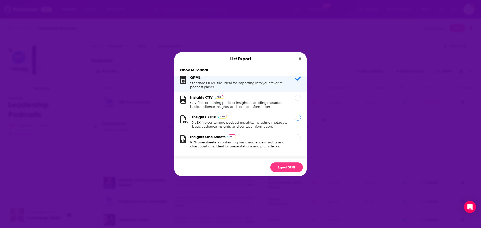
scroll to position [8, 0]
click at [290, 166] on button "Export OPML" at bounding box center [286, 168] width 33 height 10
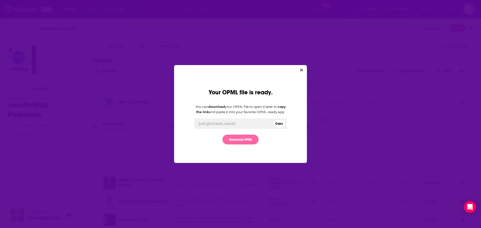
click at [230, 143] on link "Download OPML" at bounding box center [241, 140] width 36 height 10
click at [306, 68] on div "Your OPML file is ready. You can download your OPML file to open it later or co…" at bounding box center [240, 114] width 133 height 98
click at [300, 68] on icon "Close" at bounding box center [301, 70] width 3 height 4
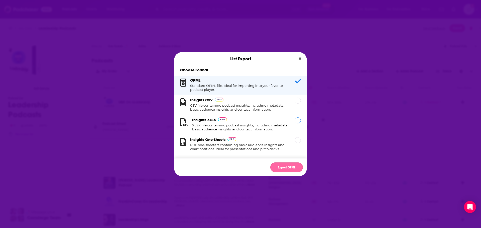
scroll to position [0, 0]
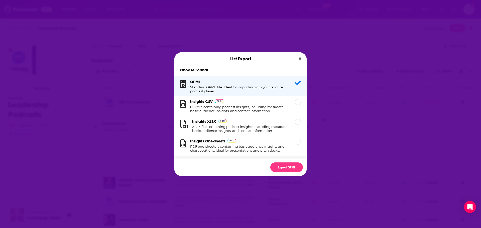
click at [299, 58] on icon "Close" at bounding box center [300, 59] width 3 height 4
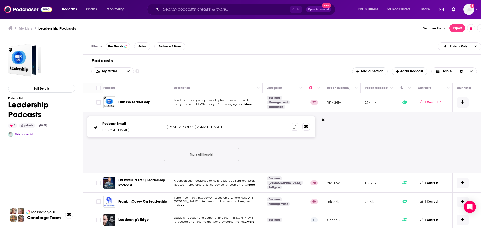
click at [348, 42] on div "List Export Choose Format OPML Standard OPML file. Ideal for importing into you…" at bounding box center [240, 114] width 481 height 228
click at [205, 22] on div "My Lists Leadership Podcasts Send feedback. Export" at bounding box center [244, 28] width 489 height 20
drag, startPoint x: 295, startPoint y: 127, endPoint x: 414, endPoint y: 119, distance: 118.5
click at [295, 127] on icon at bounding box center [295, 127] width 4 height 4
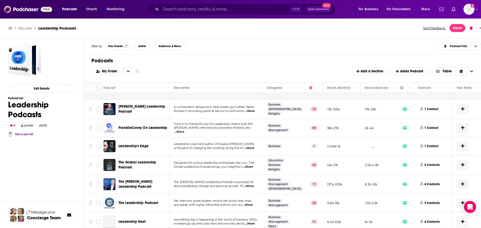
scroll to position [75, 0]
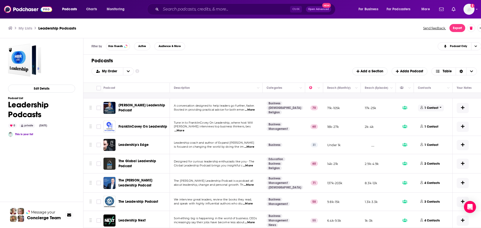
click at [432, 108] on p "1 Contact" at bounding box center [432, 108] width 14 height 4
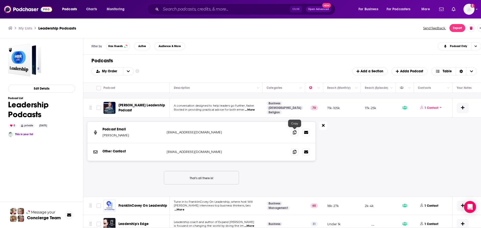
drag, startPoint x: 296, startPoint y: 133, endPoint x: 322, endPoint y: 130, distance: 26.0
click at [296, 133] on icon at bounding box center [295, 133] width 4 height 4
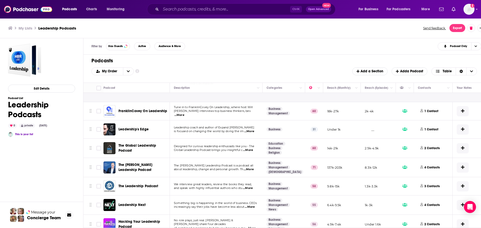
scroll to position [175, 0]
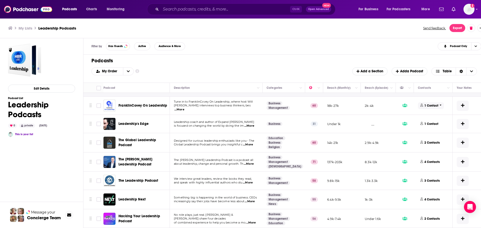
click at [434, 105] on p "1 Contact" at bounding box center [432, 106] width 14 height 4
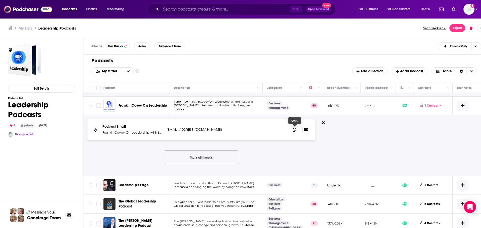
drag, startPoint x: 295, startPoint y: 131, endPoint x: 408, endPoint y: 115, distance: 113.8
click at [295, 131] on icon at bounding box center [295, 130] width 4 height 4
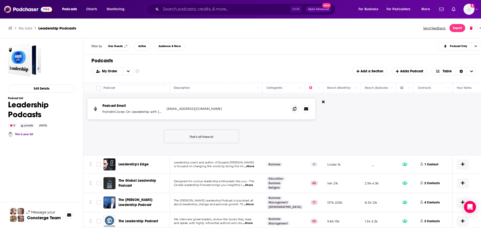
scroll to position [226, 0]
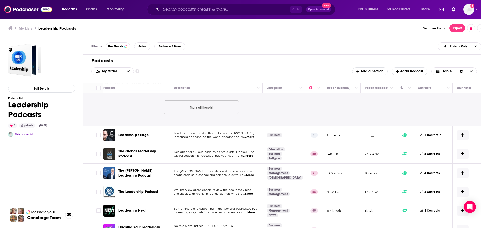
drag, startPoint x: 436, startPoint y: 134, endPoint x: 477, endPoint y: 221, distance: 96.9
click at [436, 134] on p "1 Contact" at bounding box center [432, 135] width 14 height 4
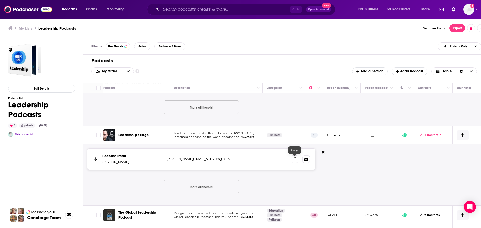
drag, startPoint x: 292, startPoint y: 157, endPoint x: 330, endPoint y: 154, distance: 37.8
click at [293, 157] on span at bounding box center [295, 160] width 8 height 8
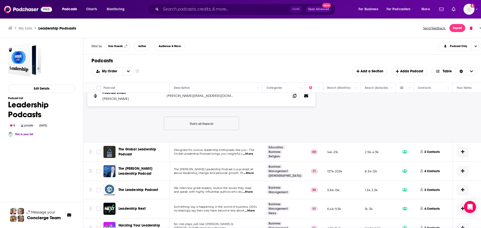
scroll to position [301, 0]
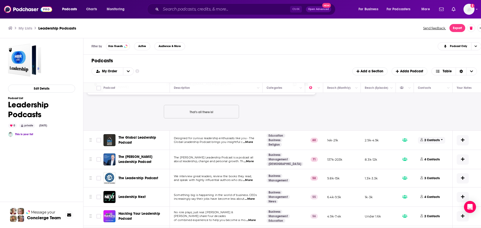
drag, startPoint x: 432, startPoint y: 141, endPoint x: 427, endPoint y: 139, distance: 5.6
click at [432, 141] on p "2 Contacts" at bounding box center [432, 140] width 15 height 4
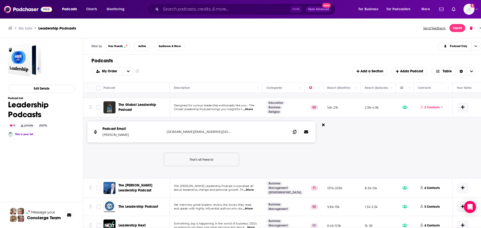
scroll to position [326, 0]
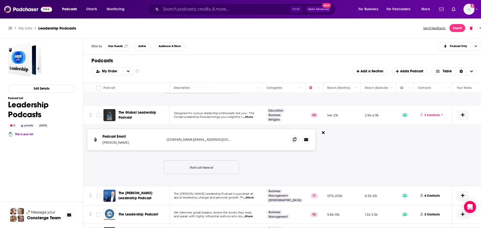
click at [292, 140] on span at bounding box center [295, 140] width 8 height 8
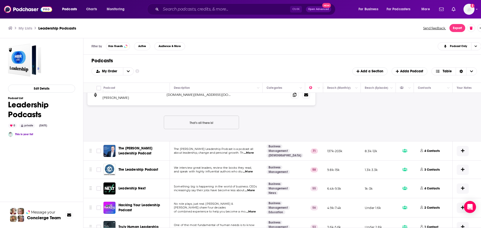
scroll to position [401, 0]
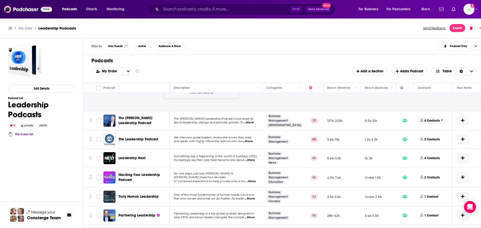
click at [432, 120] on p "4 Contacts" at bounding box center [432, 121] width 15 height 4
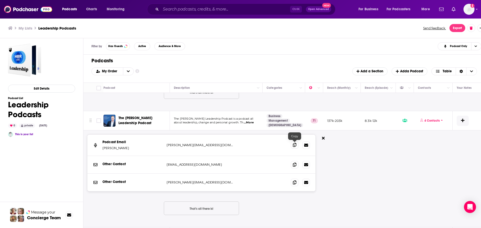
click at [295, 143] on icon at bounding box center [295, 145] width 4 height 4
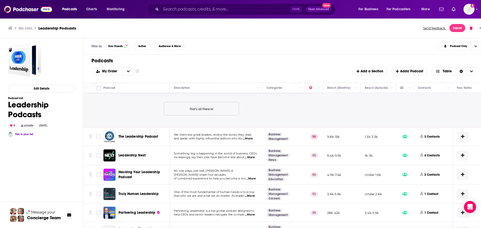
scroll to position [501, 0]
click at [432, 136] on p "3 Contacts" at bounding box center [432, 136] width 15 height 4
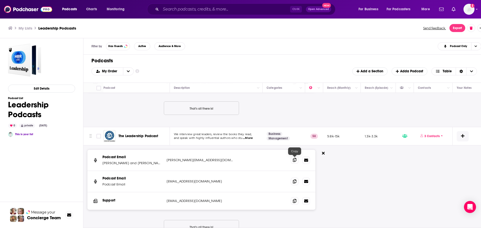
click at [295, 161] on icon at bounding box center [295, 160] width 4 height 4
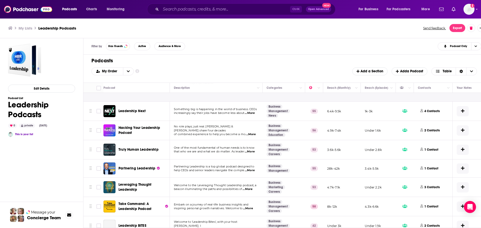
scroll to position [652, 0]
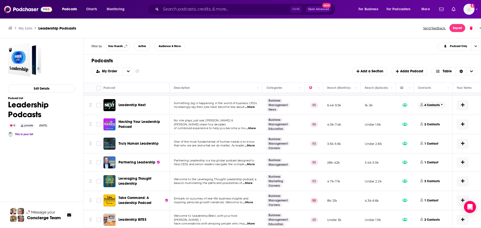
click at [425, 105] on p "4 Contacts" at bounding box center [432, 105] width 15 height 4
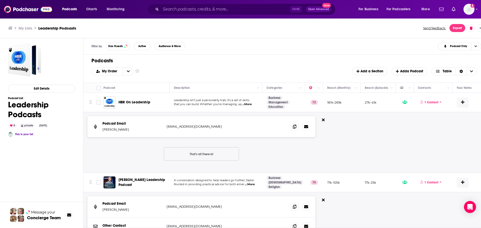
scroll to position [652, 0]
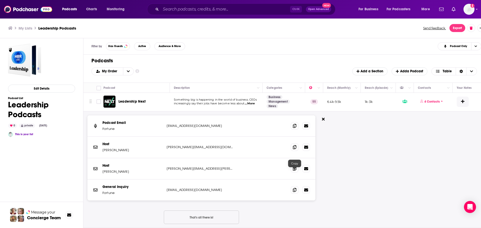
drag, startPoint x: 294, startPoint y: 171, endPoint x: 337, endPoint y: 166, distance: 42.8
click at [294, 171] on icon at bounding box center [295, 169] width 4 height 4
click at [293, 149] on icon at bounding box center [295, 147] width 4 height 4
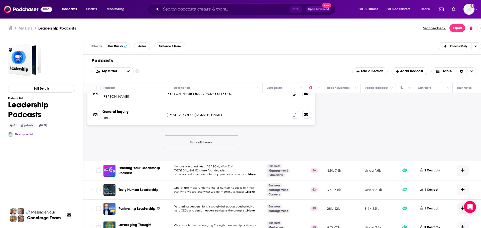
scroll to position [752, 0]
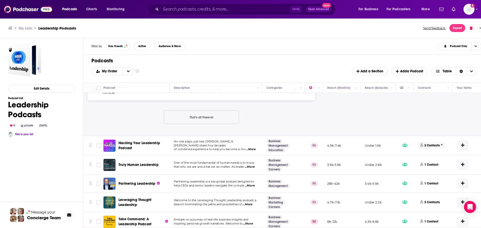
click at [427, 148] on p "2 Contacts" at bounding box center [432, 146] width 15 height 4
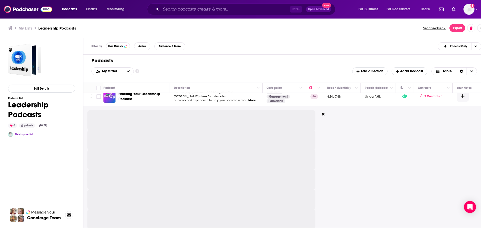
scroll to position [802, 0]
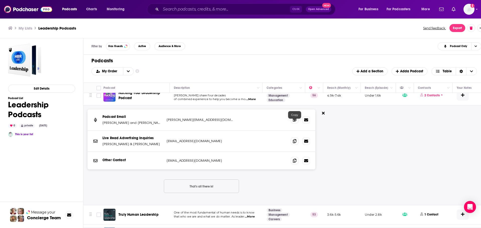
click at [295, 122] on icon at bounding box center [295, 120] width 4 height 4
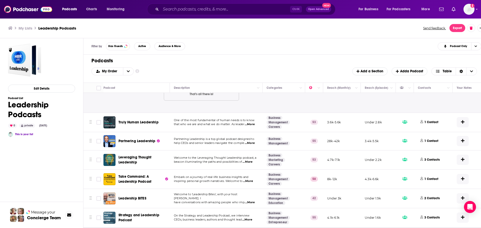
scroll to position [902, 0]
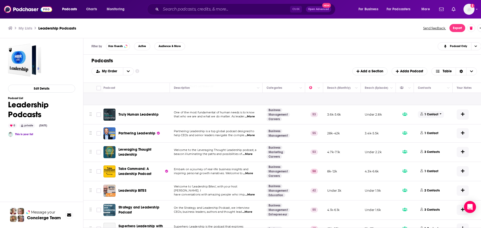
click at [428, 117] on p "1 Contact" at bounding box center [432, 115] width 14 height 4
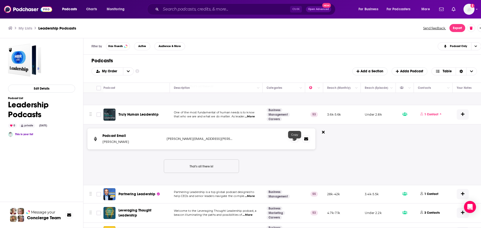
click at [296, 143] on span at bounding box center [295, 139] width 8 height 8
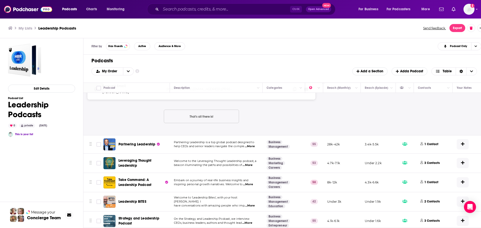
scroll to position [952, 0]
click at [425, 146] on p "1 Contact" at bounding box center [432, 144] width 14 height 4
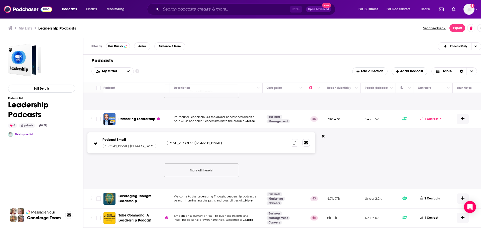
scroll to position [1002, 0]
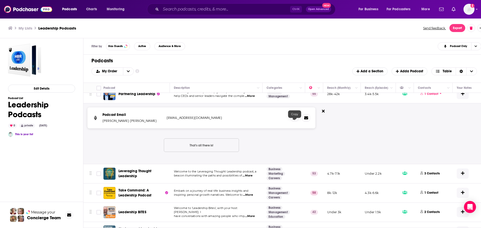
click at [295, 122] on span at bounding box center [295, 118] width 8 height 8
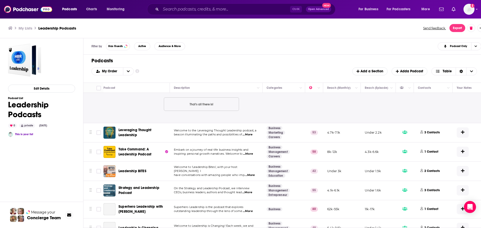
scroll to position [1053, 0]
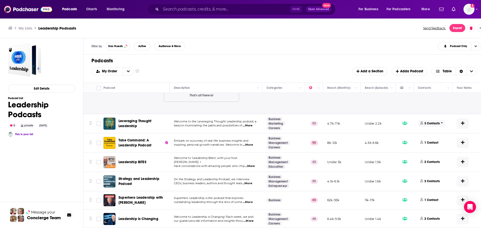
click at [434, 126] on p "3 Contacts" at bounding box center [432, 124] width 15 height 4
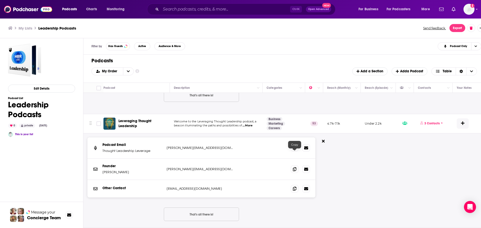
click at [294, 150] on icon at bounding box center [295, 148] width 4 height 4
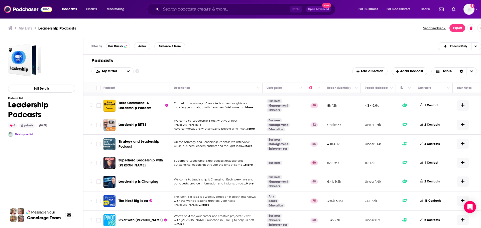
scroll to position [1190, 0]
click at [433, 108] on p "1 Contact" at bounding box center [432, 105] width 14 height 4
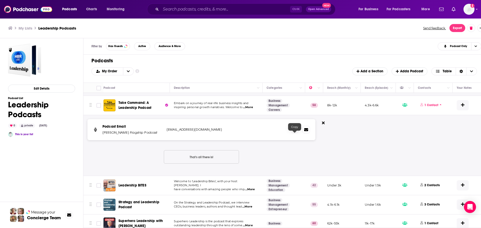
click at [295, 132] on icon at bounding box center [295, 130] width 4 height 4
click at [432, 188] on p "2 Contacts" at bounding box center [432, 185] width 15 height 4
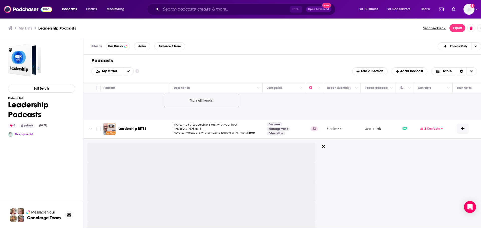
scroll to position [1265, 0]
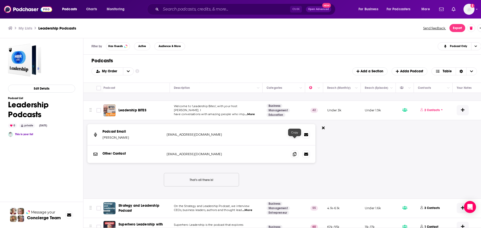
click at [294, 138] on span at bounding box center [295, 135] width 8 height 8
click at [384, 170] on div "Podcast Email Guy Bloom guybloom@livingbrave.com guybloom@livingbrave.com Other…" at bounding box center [319, 159] width 473 height 78
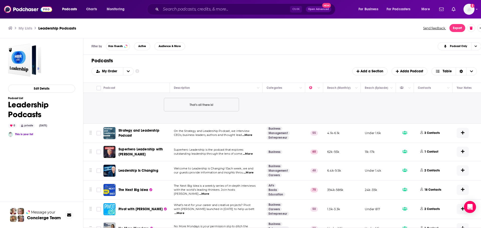
scroll to position [1366, 0]
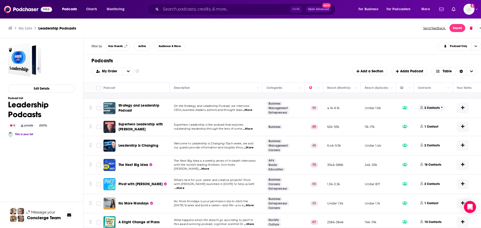
click at [432, 110] on p "3 Contacts" at bounding box center [432, 108] width 15 height 4
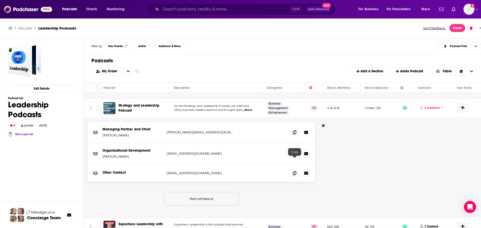
click at [292, 157] on span at bounding box center [295, 154] width 8 height 8
click at [406, 157] on div "Managing Partner And Chief Anthony Taylor anthony@smestrategy.net anthony@smest…" at bounding box center [319, 168] width 473 height 100
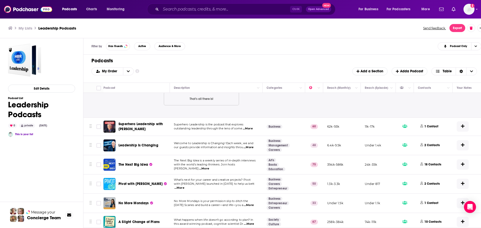
scroll to position [1491, 0]
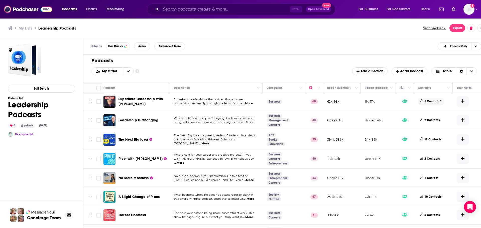
click at [434, 104] on p "1 Contact" at bounding box center [432, 101] width 14 height 4
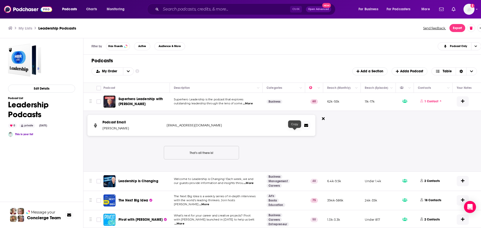
drag, startPoint x: 294, startPoint y: 131, endPoint x: 300, endPoint y: 131, distance: 6.5
click at [294, 128] on icon at bounding box center [295, 126] width 4 height 4
click at [408, 146] on div "Podcast Email Joe Garner jgarner@garnercreative.com jgarner@garnercreative.com …" at bounding box center [319, 141] width 473 height 61
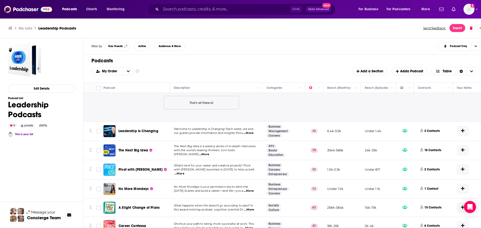
scroll to position [1566, 0]
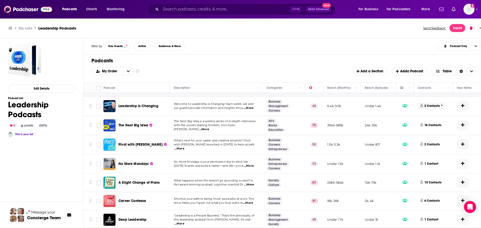
click at [432, 108] on p "2 Contacts" at bounding box center [432, 106] width 15 height 4
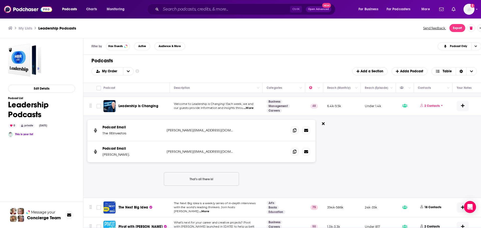
click at [252, 110] on span "...More" at bounding box center [249, 108] width 10 height 4
click at [365, 153] on div "Podcast Email The REInvestors eric@travischappell.com eric@travischappell.com P…" at bounding box center [319, 157] width 473 height 82
click at [295, 132] on icon at bounding box center [295, 130] width 4 height 4
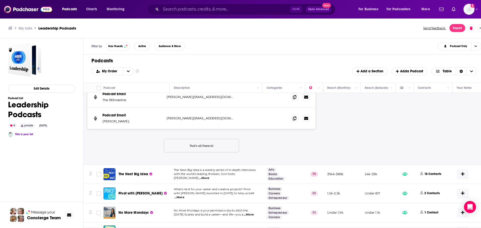
scroll to position [1641, 0]
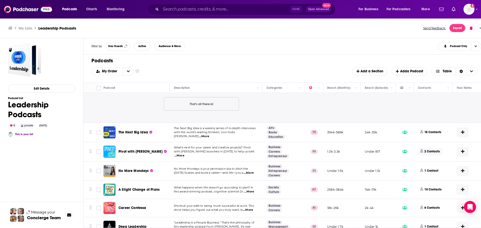
drag, startPoint x: 463, startPoint y: 139, endPoint x: 434, endPoint y: 124, distance: 32.6
click at [463, 134] on icon at bounding box center [463, 132] width 4 height 4
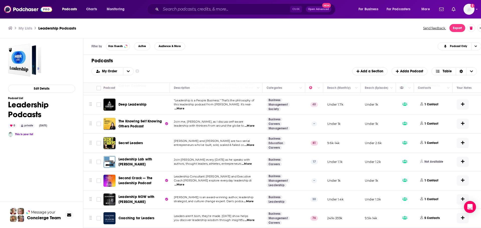
scroll to position [1055, 0]
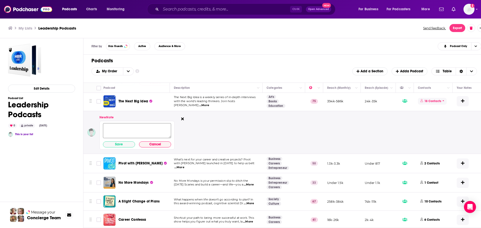
click at [438, 101] on p "18 Contacts" at bounding box center [433, 101] width 17 height 4
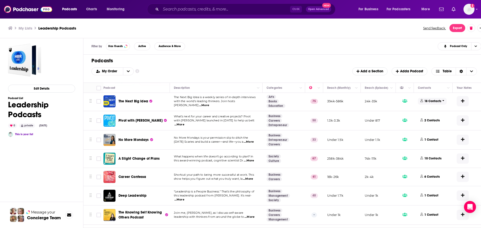
click at [434, 101] on p "18 Contacts" at bounding box center [433, 101] width 17 height 4
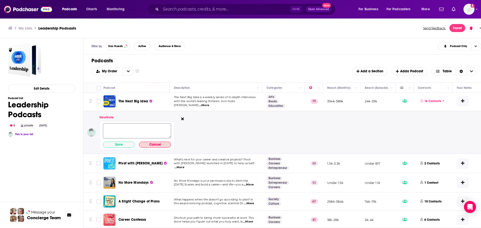
click at [153, 147] on button "Cancel" at bounding box center [155, 145] width 32 height 6
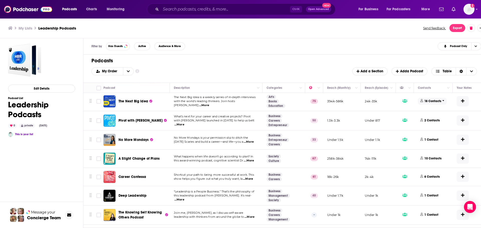
click at [443, 100] on icon at bounding box center [444, 100] width 2 height 3
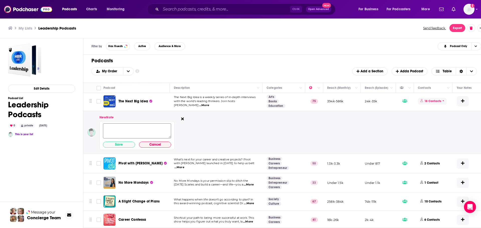
click at [437, 100] on p "18 Contacts" at bounding box center [433, 101] width 17 height 4
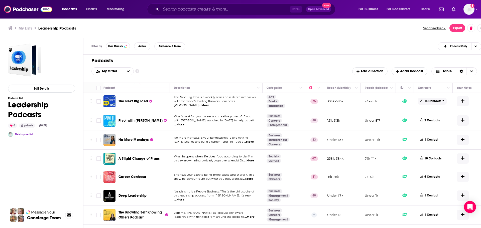
click at [428, 100] on p "18 Contacts" at bounding box center [433, 101] width 17 height 4
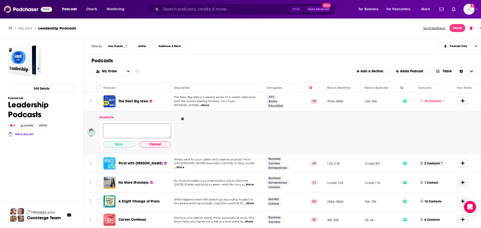
click at [429, 162] on p "2 Contacts" at bounding box center [432, 164] width 15 height 4
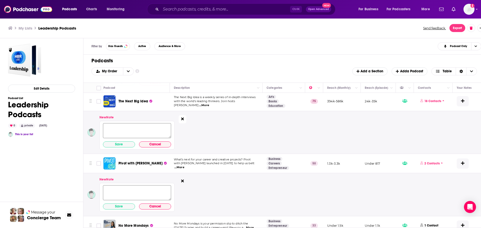
click at [185, 119] on button at bounding box center [183, 119] width 8 height 8
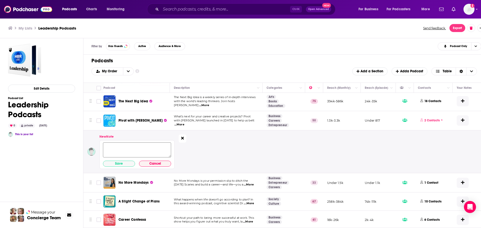
click at [183, 140] on icon at bounding box center [182, 138] width 3 height 4
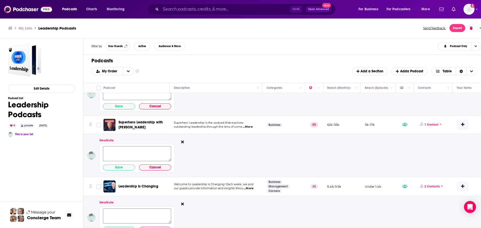
scroll to position [905, 0]
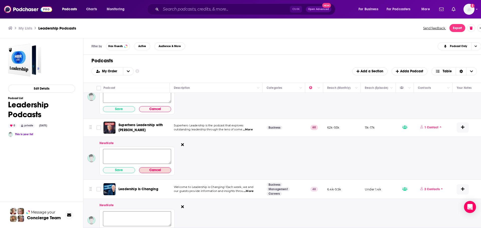
click at [154, 170] on button "Cancel" at bounding box center [155, 170] width 32 height 6
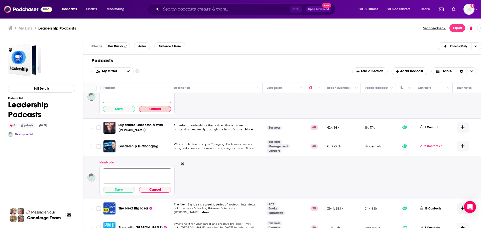
click at [159, 108] on button "Cancel" at bounding box center [155, 109] width 32 height 6
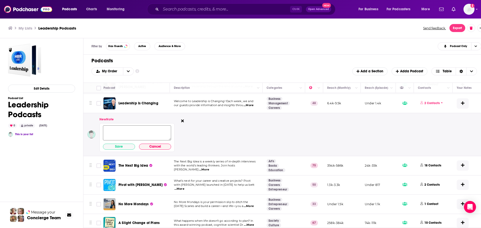
click at [158, 143] on div "Save Cancel" at bounding box center [136, 137] width 75 height 29
click at [159, 147] on button "Cancel" at bounding box center [155, 147] width 32 height 6
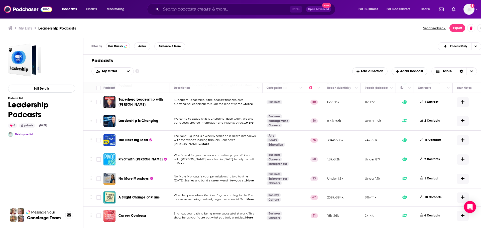
scroll to position [830, 0]
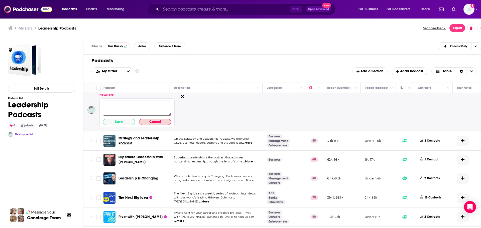
click at [158, 123] on button "Cancel" at bounding box center [155, 122] width 32 height 6
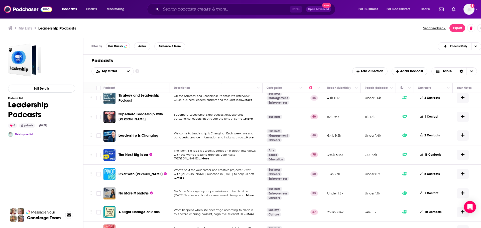
scroll to position [779, 0]
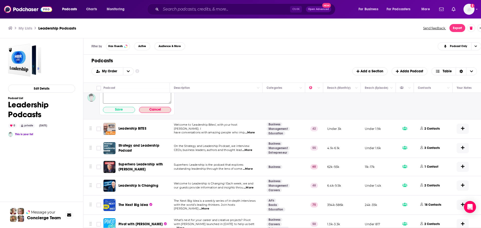
click at [158, 109] on button "Cancel" at bounding box center [155, 110] width 32 height 6
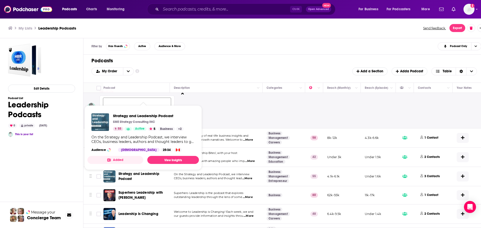
scroll to position [704, 0]
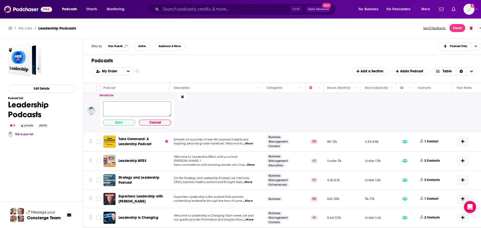
click at [181, 96] on button at bounding box center [183, 97] width 8 height 8
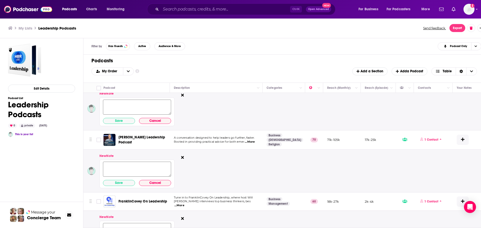
scroll to position [0, 0]
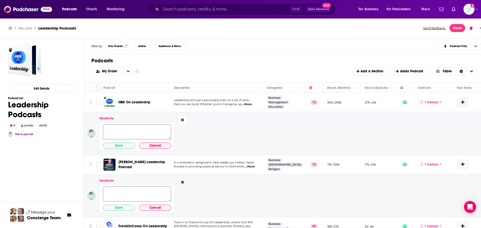
click at [182, 123] on button at bounding box center [183, 120] width 8 height 8
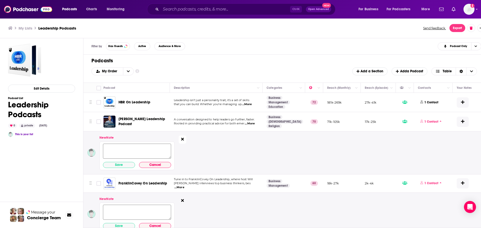
click at [181, 138] on button at bounding box center [183, 140] width 8 height 8
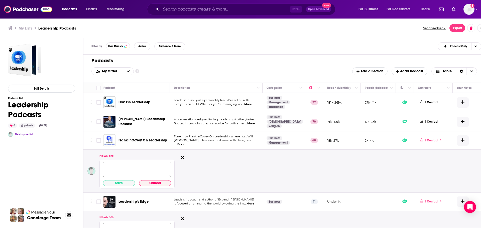
click at [182, 156] on icon at bounding box center [182, 158] width 3 height 4
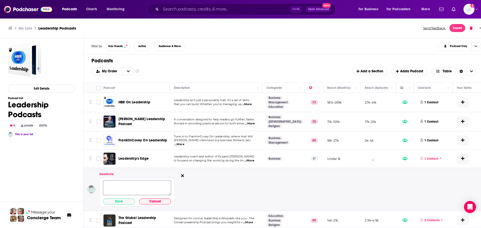
click at [181, 173] on button at bounding box center [183, 176] width 8 height 8
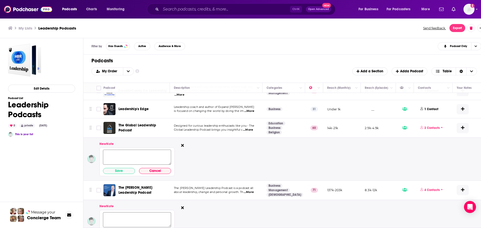
scroll to position [50, 0]
click at [182, 144] on icon at bounding box center [182, 145] width 3 height 4
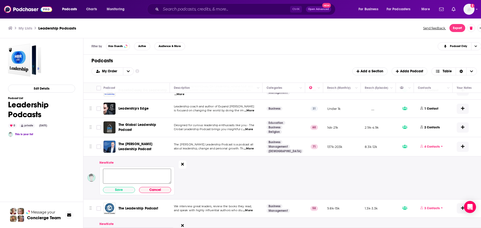
click at [182, 164] on icon at bounding box center [182, 164] width 3 height 3
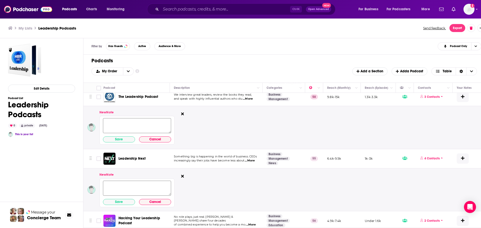
scroll to position [125, 0]
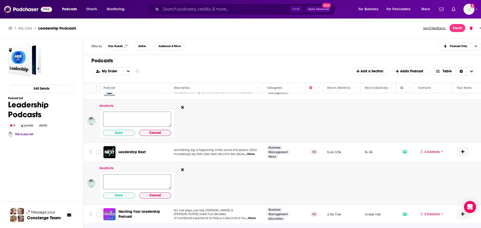
click at [181, 107] on icon at bounding box center [182, 107] width 3 height 3
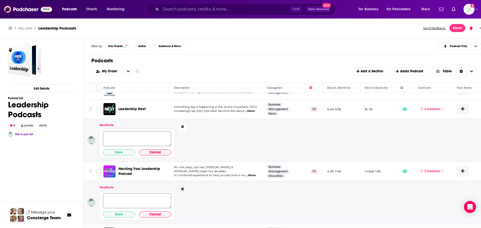
click at [182, 125] on icon at bounding box center [182, 127] width 3 height 4
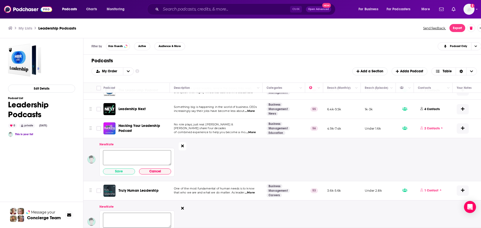
click at [184, 146] on icon at bounding box center [182, 146] width 3 height 4
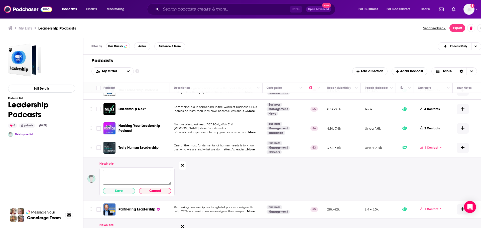
click at [180, 164] on button at bounding box center [183, 166] width 8 height 8
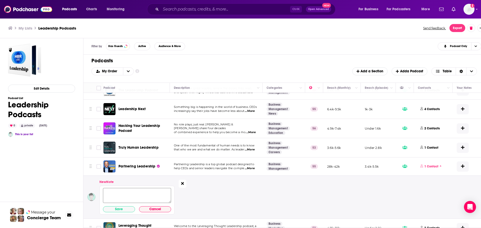
click at [180, 183] on button at bounding box center [183, 184] width 8 height 8
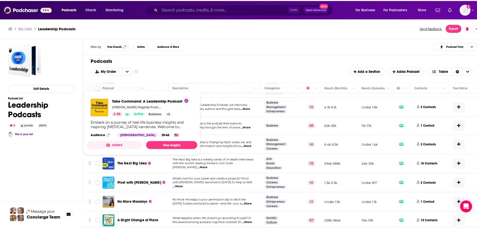
scroll to position [276, 0]
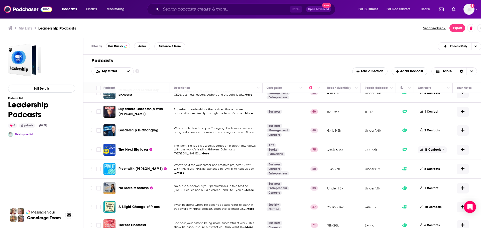
click at [425, 151] on p "18 Contacts" at bounding box center [433, 150] width 17 height 4
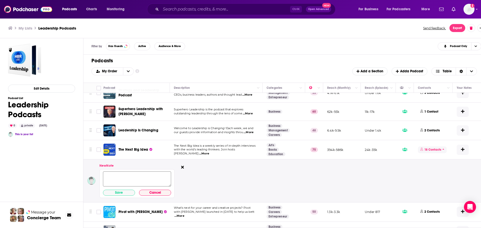
click at [425, 151] on p "18 Contacts" at bounding box center [433, 150] width 17 height 4
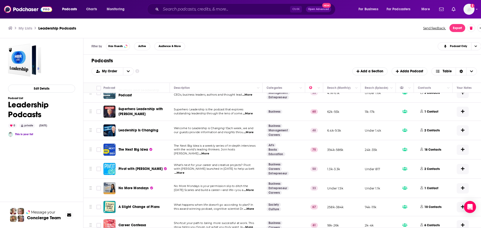
click at [136, 148] on span "The Next Big Idea" at bounding box center [134, 150] width 30 height 4
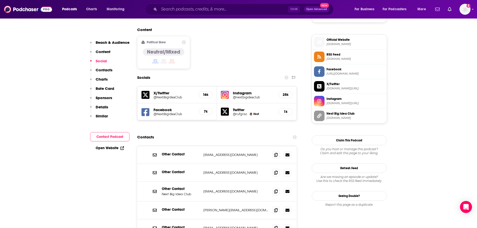
scroll to position [401, 0]
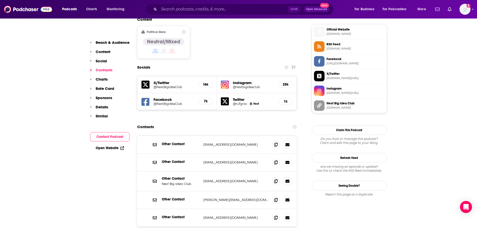
click at [181, 9] on input "Search podcasts, credits, & more..." at bounding box center [223, 9] width 129 height 8
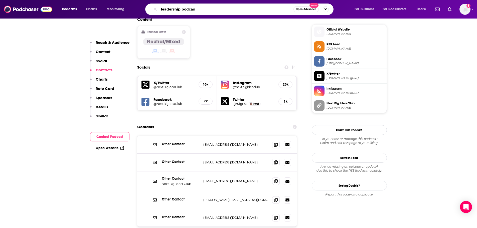
type input "leadership podcast"
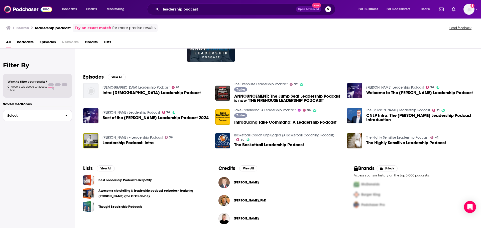
scroll to position [55, 0]
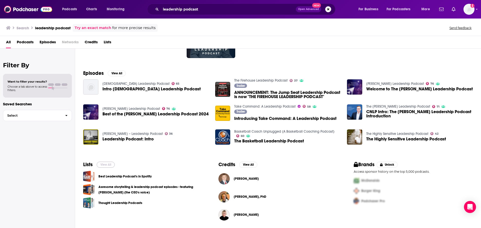
click at [109, 165] on button "View All" at bounding box center [106, 165] width 18 height 6
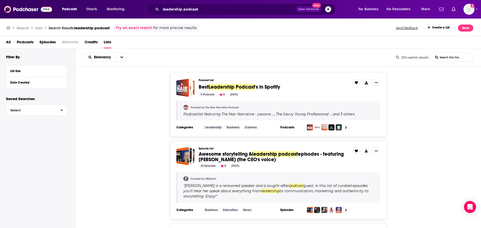
click at [107, 42] on span "Lists" at bounding box center [108, 43] width 8 height 10
click at [20, 82] on div "Date Created" at bounding box center [33, 83] width 47 height 4
click at [458, 116] on div "Podcast List Best Leadership Podcast 's in Spotify 5 Podcasts 0 Sep 15, 2023 Cu…" at bounding box center [278, 104] width 406 height 64
click at [79, 10] on button "Podcasts" at bounding box center [71, 9] width 25 height 8
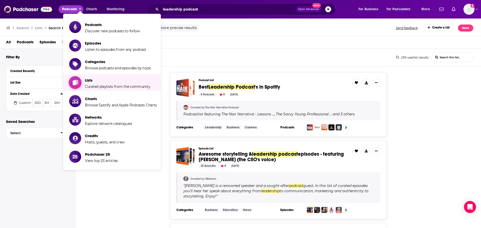
click at [95, 83] on span "Lists Curated playlists from the community" at bounding box center [117, 82] width 65 height 13
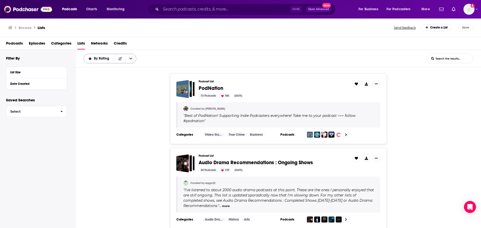
click at [128, 59] on button "open menu" at bounding box center [131, 58] width 11 height 9
click at [119, 59] on icon "Sort Direction" at bounding box center [121, 59] width 4 height 4
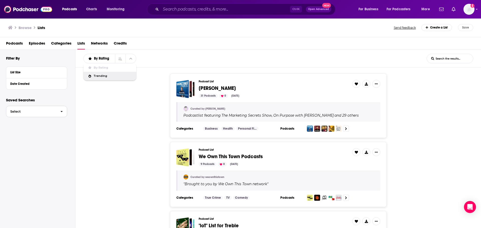
click at [46, 112] on span "Select" at bounding box center [31, 111] width 50 height 3
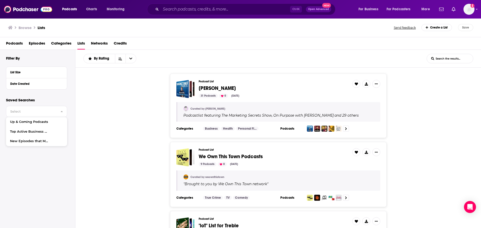
click at [134, 126] on div "Podcast List Walter UDI 31 Podcasts 0 Nov 13, 2022 Curated by walter urban Podc…" at bounding box center [278, 106] width 406 height 64
click at [410, 10] on span "For Podcasters" at bounding box center [399, 9] width 24 height 7
click at [377, 9] on span "For Business" at bounding box center [369, 9] width 20 height 7
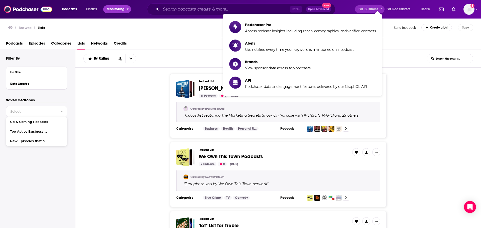
click at [126, 9] on button "Monitoring" at bounding box center [117, 9] width 28 height 8
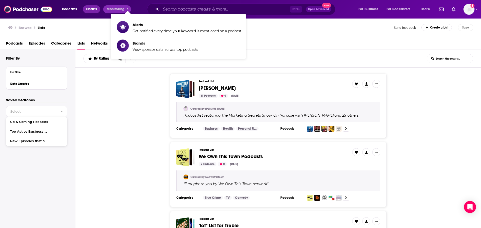
click at [95, 9] on span "Charts" at bounding box center [91, 9] width 11 height 7
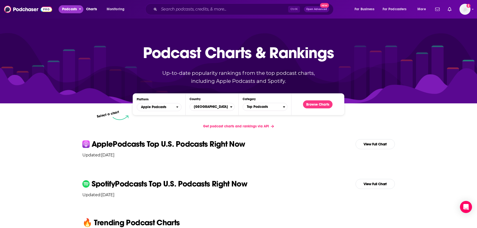
click at [77, 8] on span "Podcasts" at bounding box center [69, 9] width 15 height 7
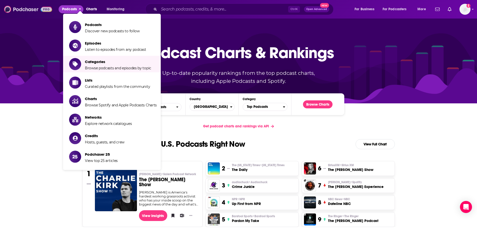
click at [24, 10] on img at bounding box center [28, 10] width 48 height 10
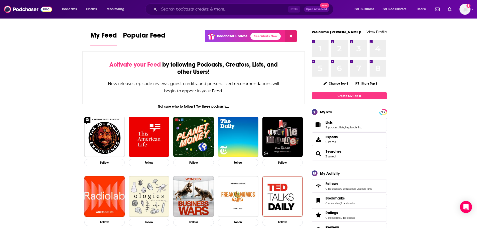
click at [326, 120] on span "Lists" at bounding box center [329, 122] width 7 height 5
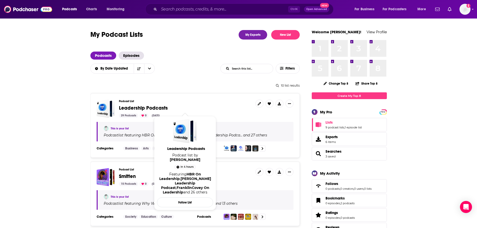
click at [128, 108] on span "Leadership Podcasts" at bounding box center [143, 108] width 49 height 6
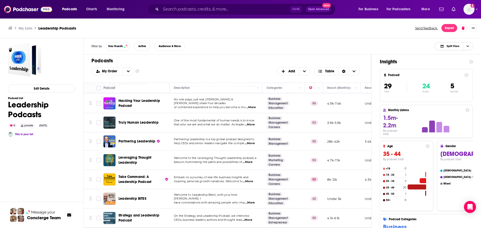
click at [472, 48] on button "Split View" at bounding box center [454, 46] width 39 height 8
click at [450, 64] on span "Podcast Only" at bounding box center [457, 63] width 25 height 3
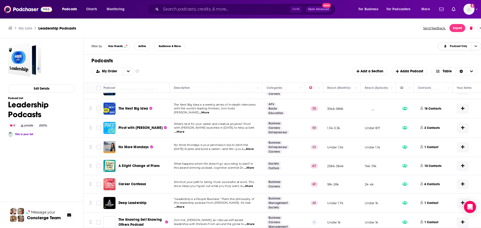
scroll to position [326, 0]
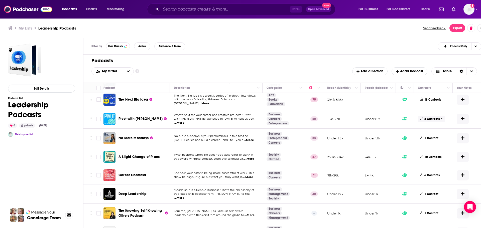
click at [419, 119] on span "2 Contacts" at bounding box center [431, 119] width 27 height 7
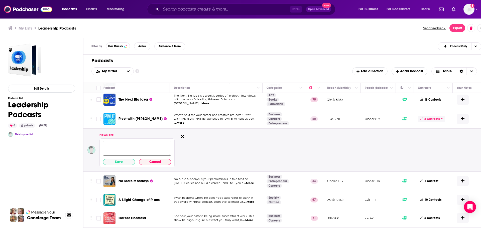
click at [438, 119] on p "2 Contacts" at bounding box center [432, 119] width 15 height 4
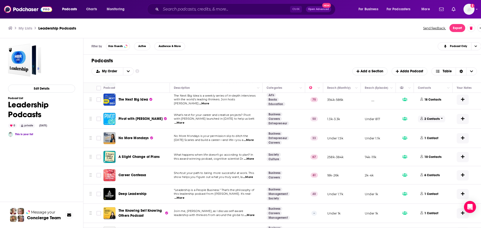
click at [433, 119] on p "2 Contacts" at bounding box center [432, 119] width 15 height 4
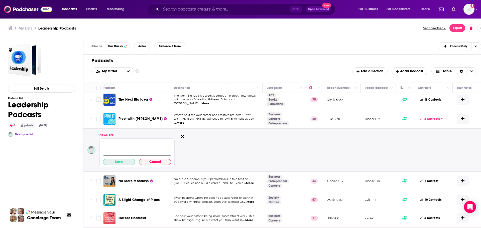
click at [122, 163] on button "Save" at bounding box center [119, 162] width 32 height 6
click at [123, 161] on button "Save" at bounding box center [119, 162] width 32 height 6
click at [131, 145] on textarea at bounding box center [137, 148] width 68 height 15
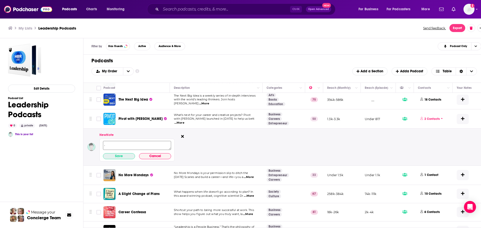
type textarea "."
click at [123, 153] on button "Save" at bounding box center [119, 156] width 32 height 6
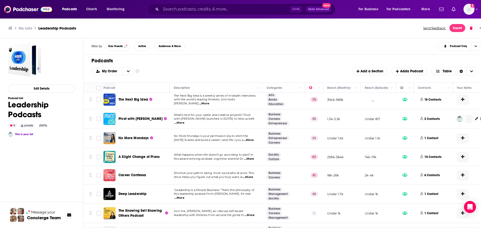
click at [418, 119] on td "2 Contacts" at bounding box center [433, 119] width 39 height 19
click at [430, 119] on p "2 Contacts" at bounding box center [432, 119] width 15 height 4
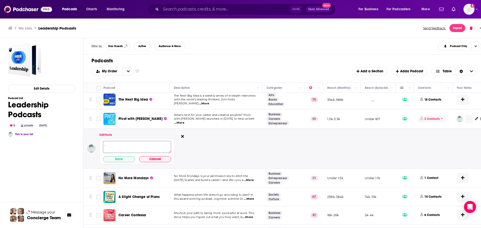
click at [430, 119] on p "2 Contacts" at bounding box center [432, 119] width 15 height 4
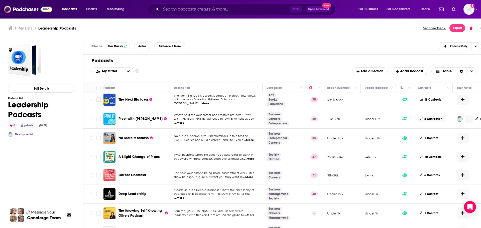
click at [427, 118] on p "2 Contacts" at bounding box center [432, 119] width 15 height 4
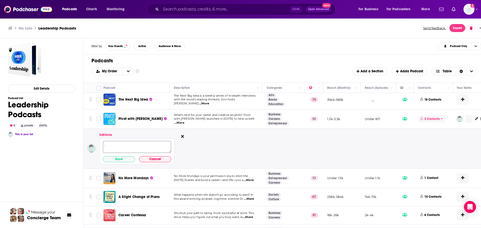
click at [423, 118] on icon at bounding box center [422, 118] width 3 height 3
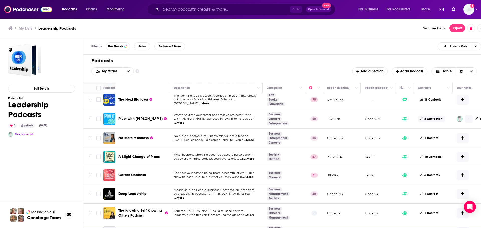
click at [422, 119] on icon at bounding box center [422, 118] width 3 height 3
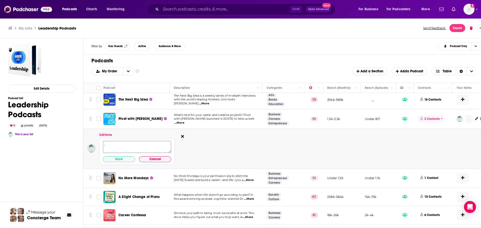
click at [422, 119] on icon at bounding box center [422, 118] width 3 height 3
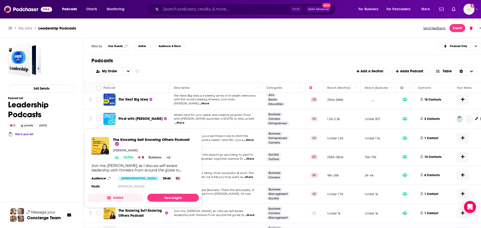
drag, startPoint x: 146, startPoint y: 211, endPoint x: 127, endPoint y: 215, distance: 19.7
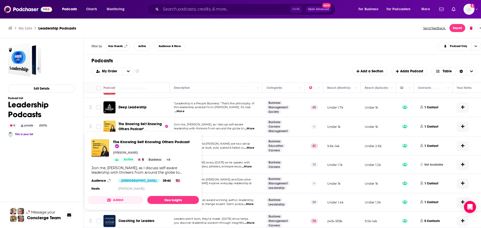
scroll to position [419, 0]
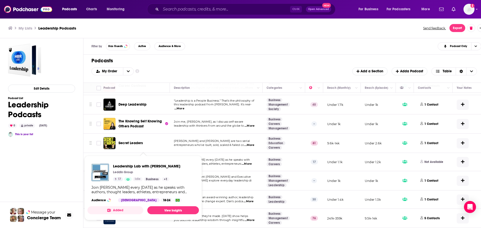
drag, startPoint x: 120, startPoint y: 160, endPoint x: 121, endPoint y: 155, distance: 4.6
click at [121, 155] on span "Leadership Lab with Dr. Patrick Leddin Leddin Group 17 Idle Business + 1 Join D…" at bounding box center [143, 188] width 118 height 71
click at [136, 156] on div "Leadership Lab with Dr. Patrick Leddin" at bounding box center [145, 162] width 52 height 12
drag, startPoint x: 145, startPoint y: 157, endPoint x: 68, endPoint y: 163, distance: 76.9
click at [63, 164] on div "Edit Details Podcast List Leadership Podcasts 0 private Sep 17th, 2025 This is …" at bounding box center [41, 136] width 67 height 185
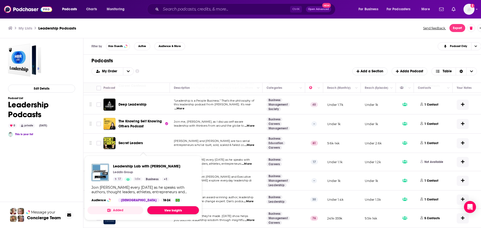
drag, startPoint x: 149, startPoint y: 154, endPoint x: 172, endPoint y: 208, distance: 59.1
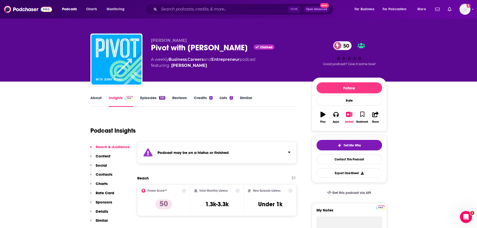
click at [192, 45] on div "Pivot with Jenny Blake Claimed 50" at bounding box center [227, 48] width 153 height 10
copy div "Pivot with Jenny Blake"
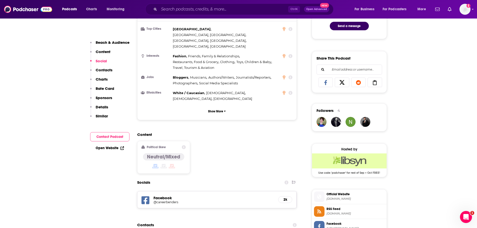
scroll to position [351, 0]
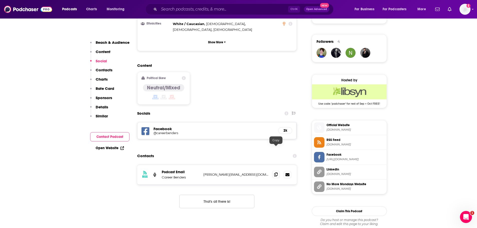
click at [275, 173] on icon at bounding box center [276, 175] width 4 height 4
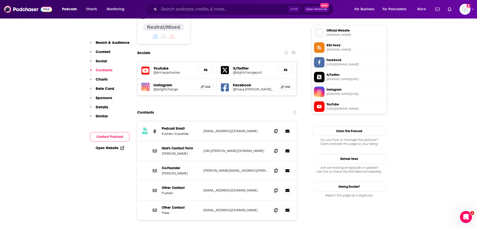
scroll to position [426, 0]
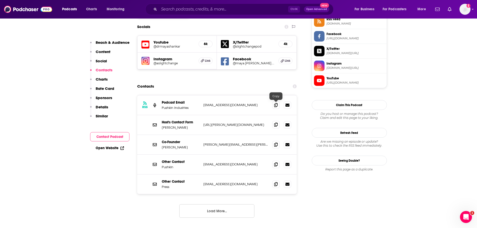
click at [274, 121] on span at bounding box center [276, 125] width 8 height 8
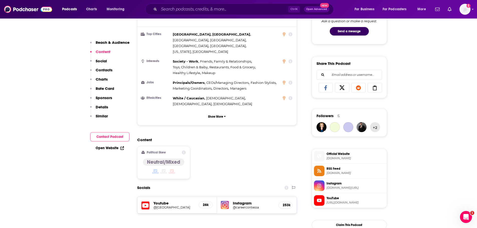
scroll to position [326, 0]
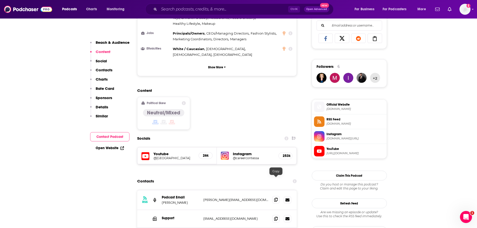
click at [276, 196] on span at bounding box center [276, 200] width 8 height 8
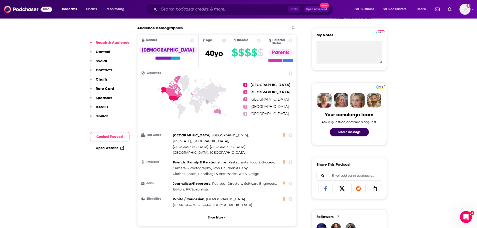
scroll to position [351, 0]
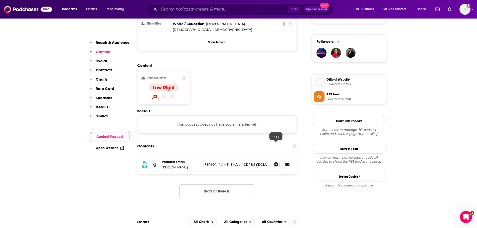
click at [277, 163] on icon at bounding box center [276, 165] width 4 height 4
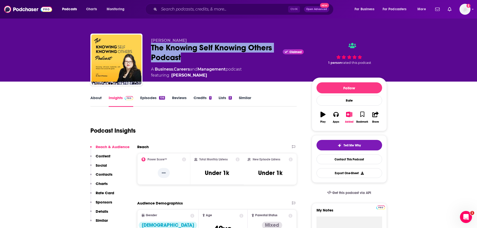
drag, startPoint x: 192, startPoint y: 57, endPoint x: 152, endPoint y: 48, distance: 41.2
click at [152, 48] on div "The Knowing Self Knowing Others Podcast Claimed" at bounding box center [227, 53] width 153 height 20
copy h2 "The Knowing Self Knowing Others Podcast"
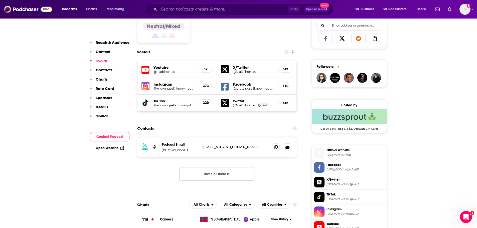
scroll to position [451, 0]
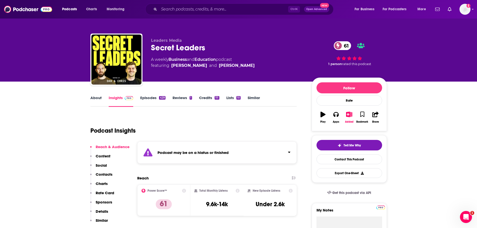
click at [191, 49] on div "Secret Leaders 61" at bounding box center [227, 48] width 153 height 10
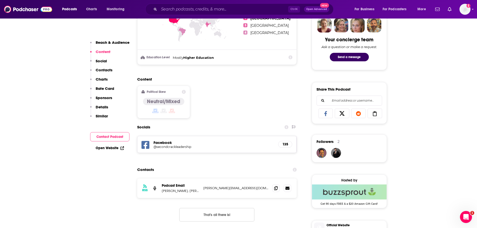
scroll to position [376, 0]
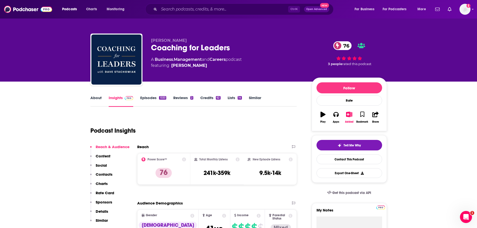
click at [219, 48] on div "Coaching for Leaders 76" at bounding box center [227, 48] width 153 height 10
copy div "Coaching for Leaders 76"
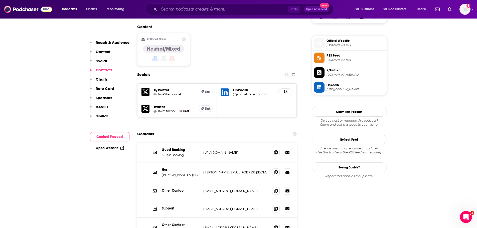
scroll to position [401, 0]
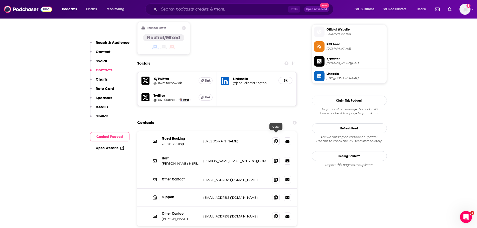
click at [275, 159] on icon at bounding box center [276, 161] width 4 height 4
click at [191, 162] on p "Sandra Morgan & Dave Stachowiak" at bounding box center [181, 164] width 38 height 4
click at [192, 162] on p "Sandra Morgan & Dave Stachowiak" at bounding box center [181, 164] width 38 height 4
click at [195, 162] on p "Sandra Morgan & Dave Stachowiak" at bounding box center [181, 164] width 38 height 4
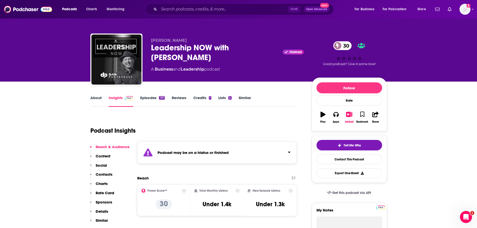
click at [185, 53] on div "Leadership NOW with [PERSON_NAME] Claimed 30" at bounding box center [227, 53] width 153 height 20
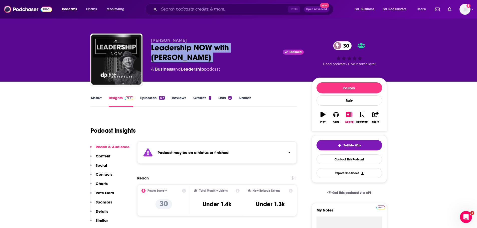
click at [185, 53] on div "Leadership NOW with [PERSON_NAME] Claimed 30" at bounding box center [227, 53] width 153 height 20
click at [190, 48] on div "Leadership NOW with [PERSON_NAME] Claimed 30" at bounding box center [227, 53] width 153 height 20
click at [189, 48] on div "Leadership NOW with [PERSON_NAME] Claimed 30" at bounding box center [227, 53] width 153 height 20
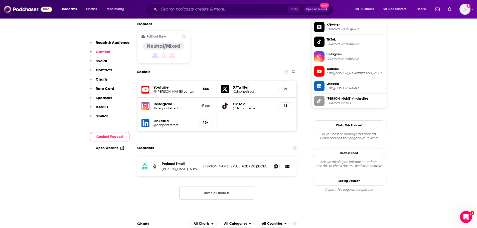
scroll to position [476, 0]
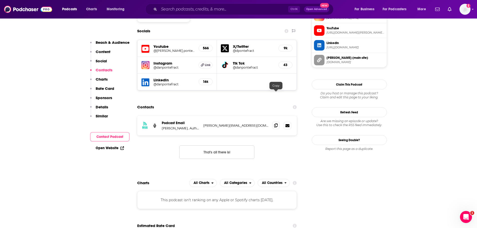
click at [278, 122] on span at bounding box center [276, 126] width 8 height 8
